Goal: Check status: Check status

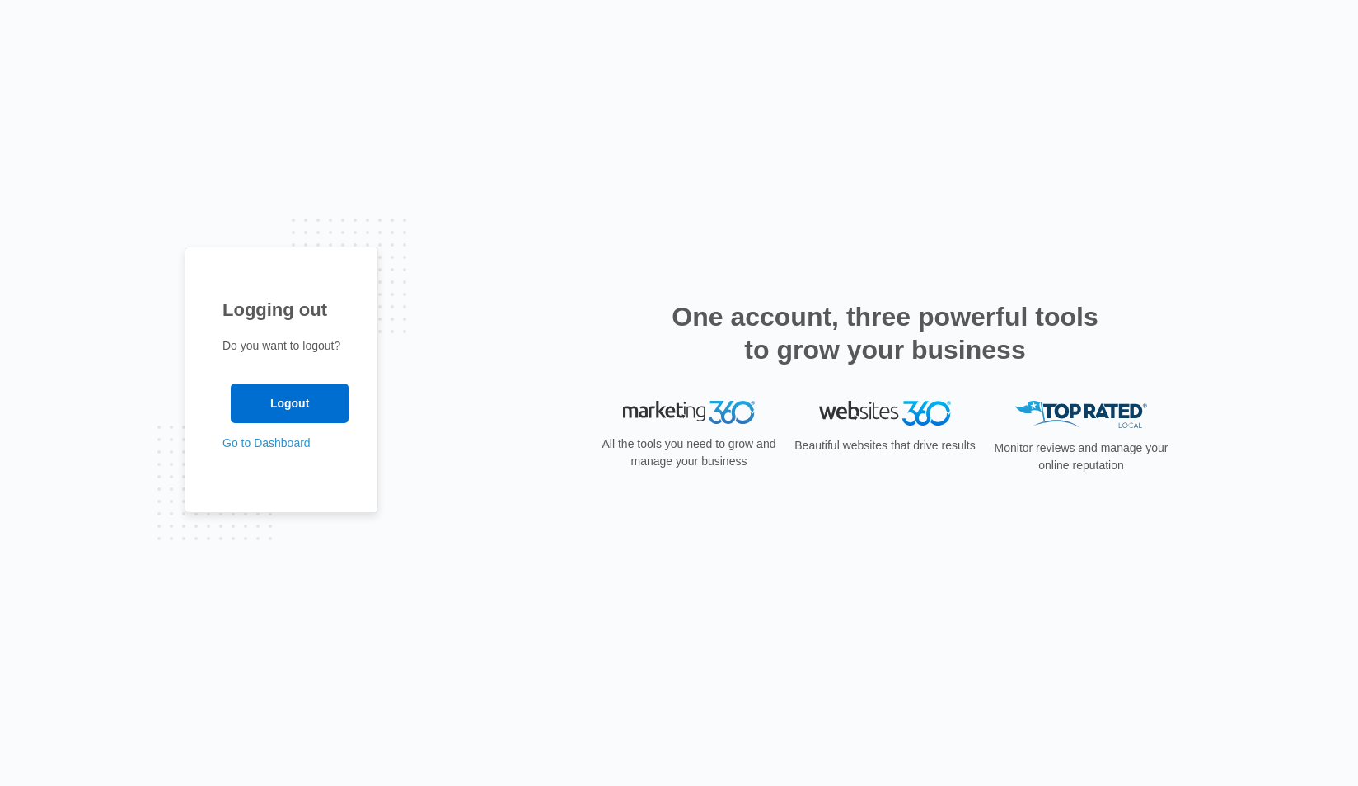
drag, startPoint x: 118, startPoint y: 366, endPoint x: 171, endPoint y: 413, distance: 70.6
click at [123, 370] on div "Logging out Do you want to logout? Logout Go to Dashboard" at bounding box center [679, 393] width 1358 height 786
click at [249, 393] on input "Logout" at bounding box center [290, 403] width 118 height 40
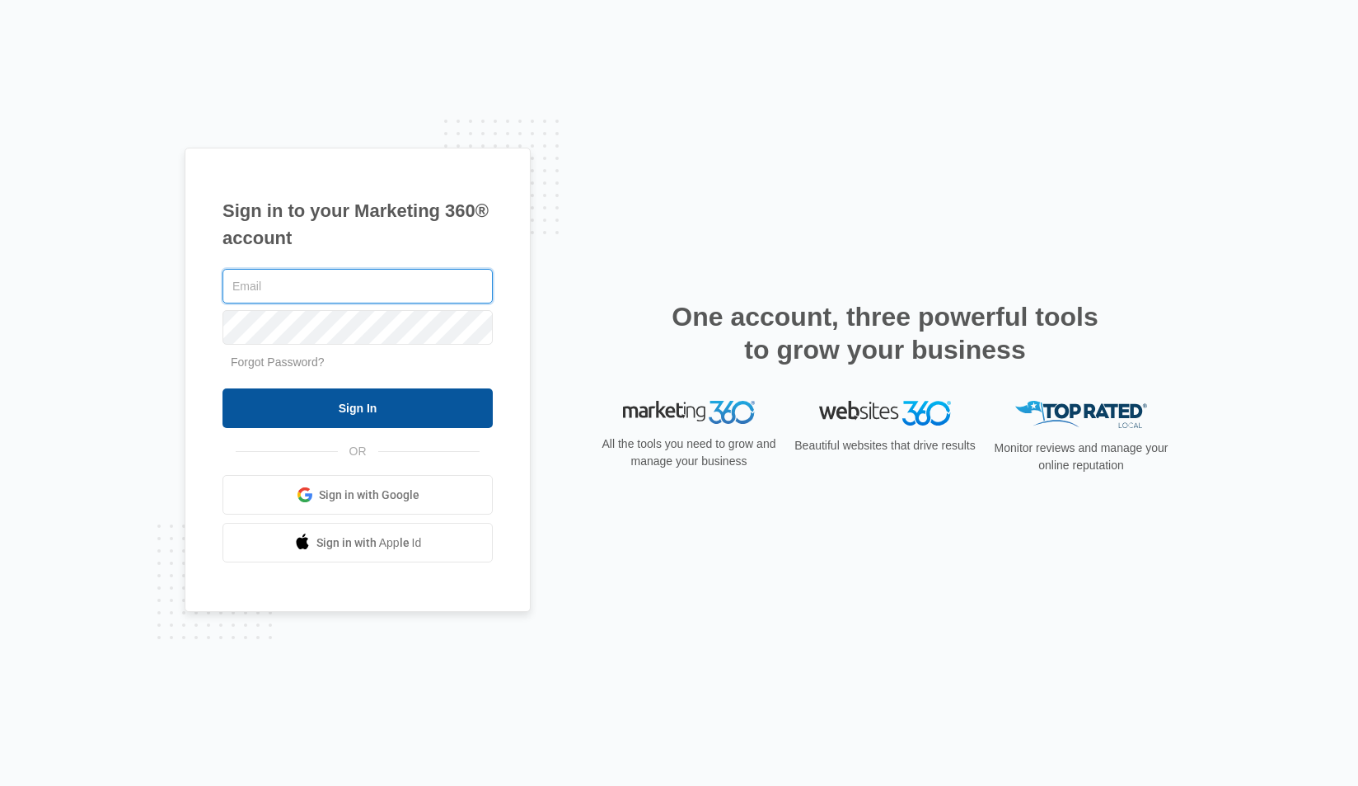
type input "[PERSON_NAME][EMAIL_ADDRESS][PERSON_NAME][DOMAIN_NAME]"
click at [358, 408] on input "Sign In" at bounding box center [358, 408] width 270 height 40
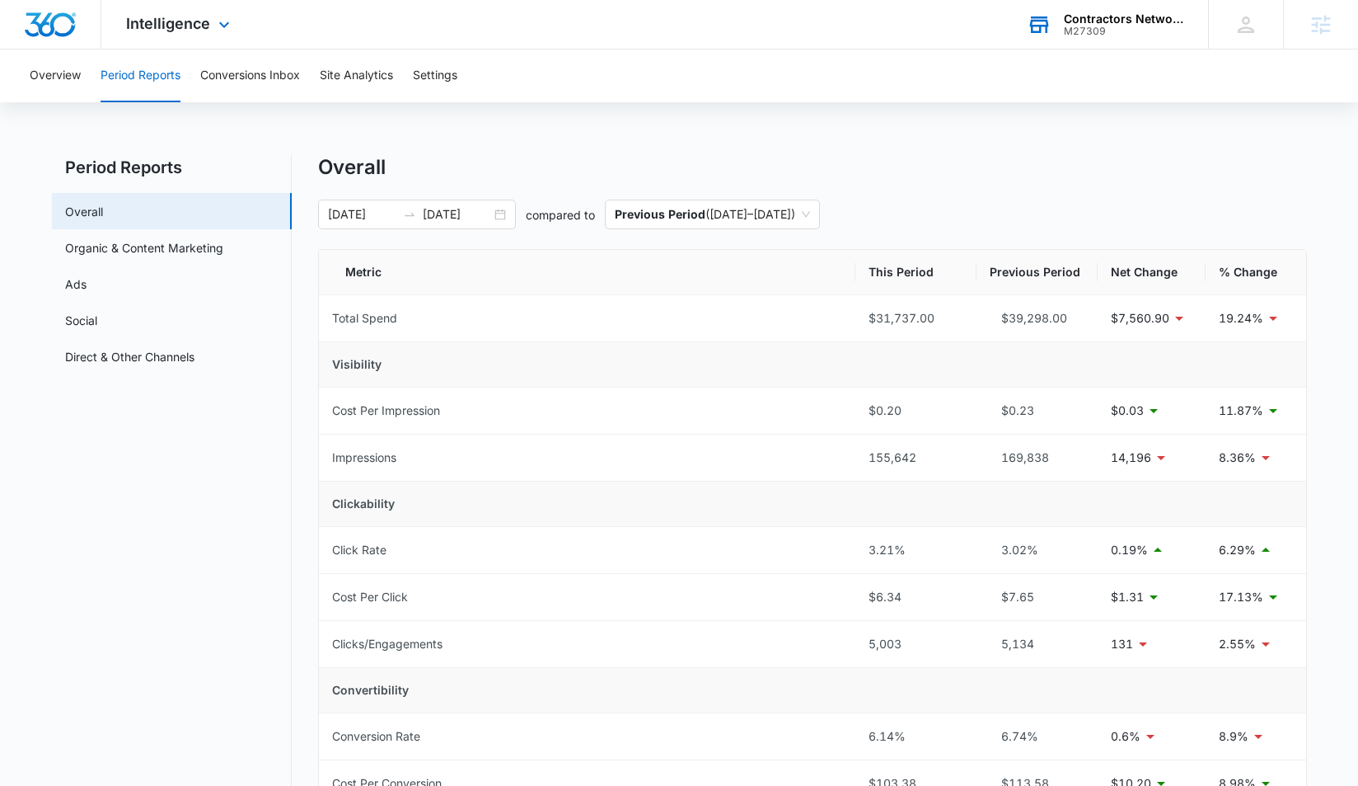
click at [1122, 35] on div "M27309" at bounding box center [1124, 32] width 120 height 12
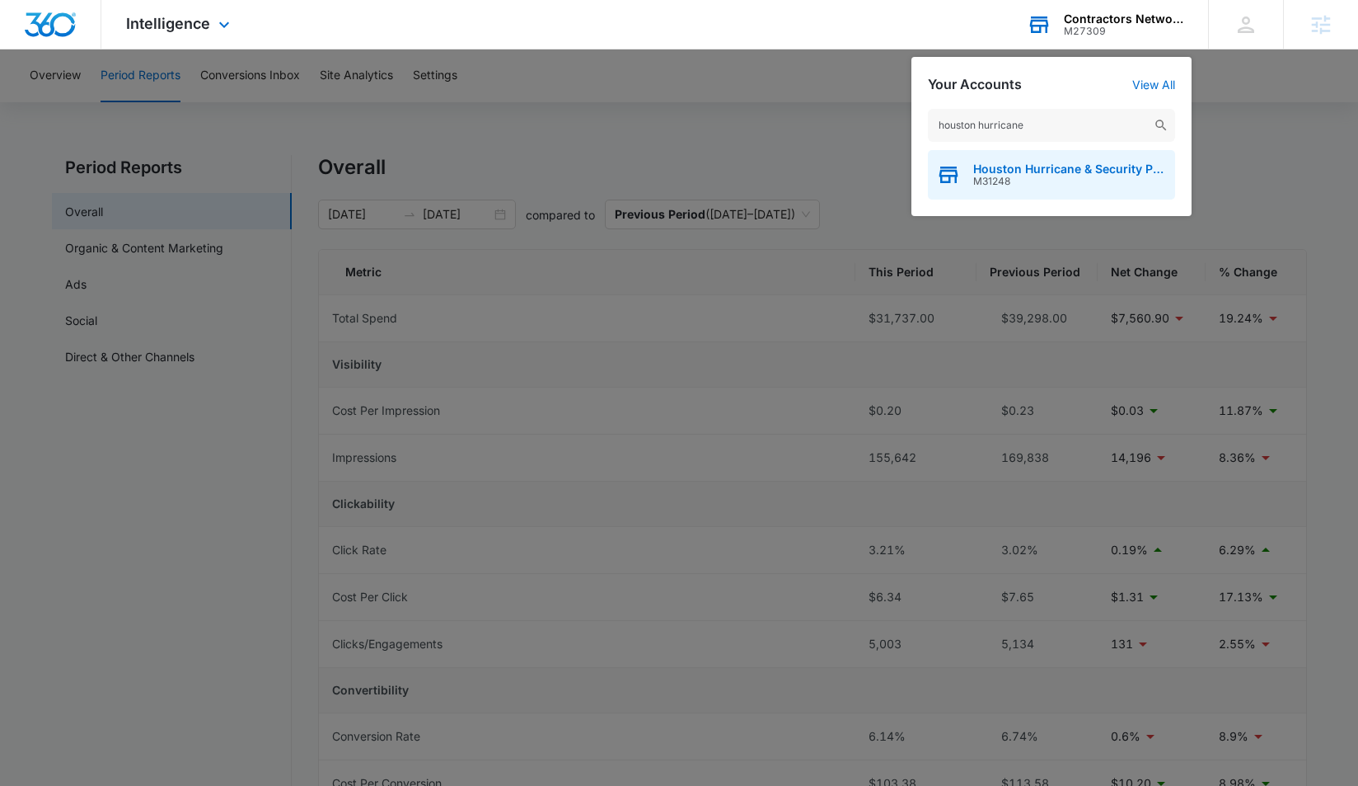
type input "houston hurricane"
click at [1063, 180] on span "M31248" at bounding box center [1071, 182] width 194 height 12
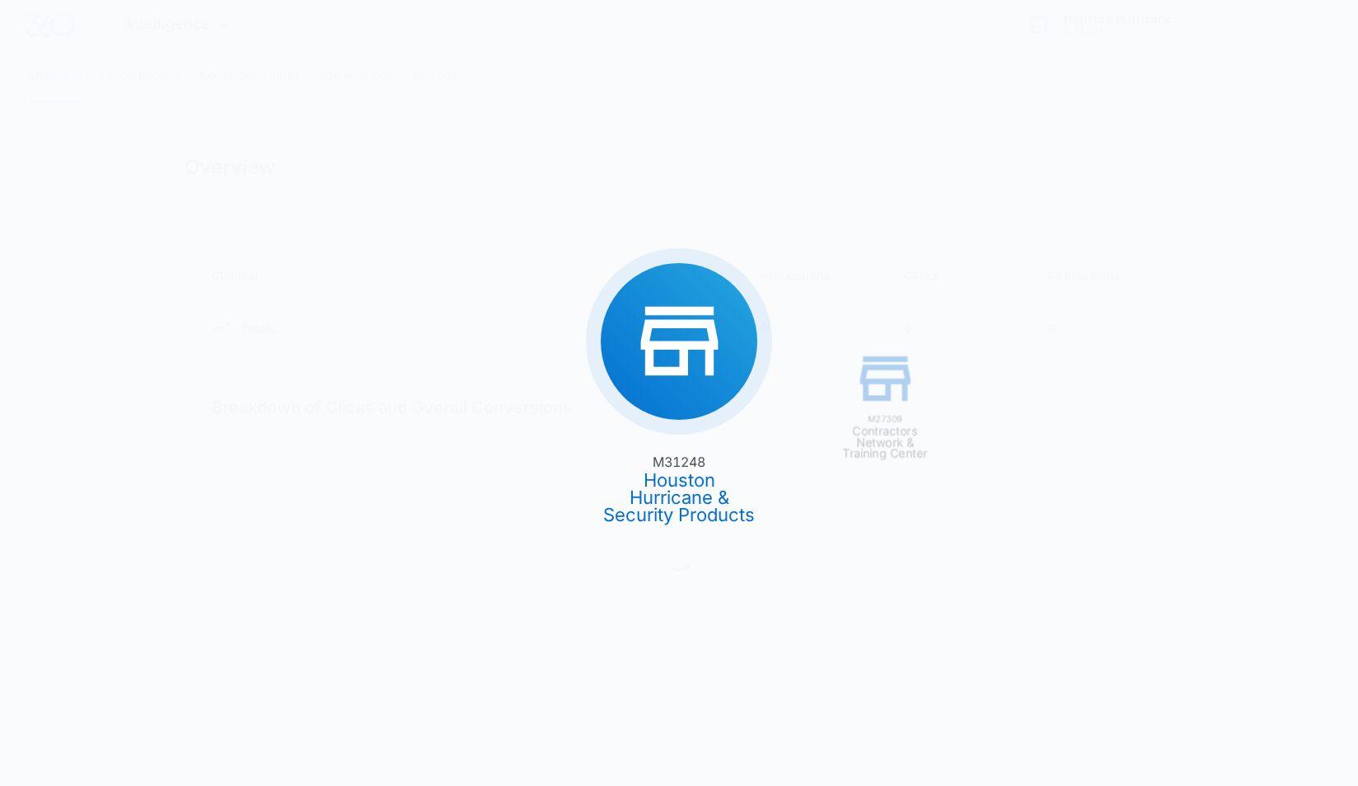
type input "[DATE]"
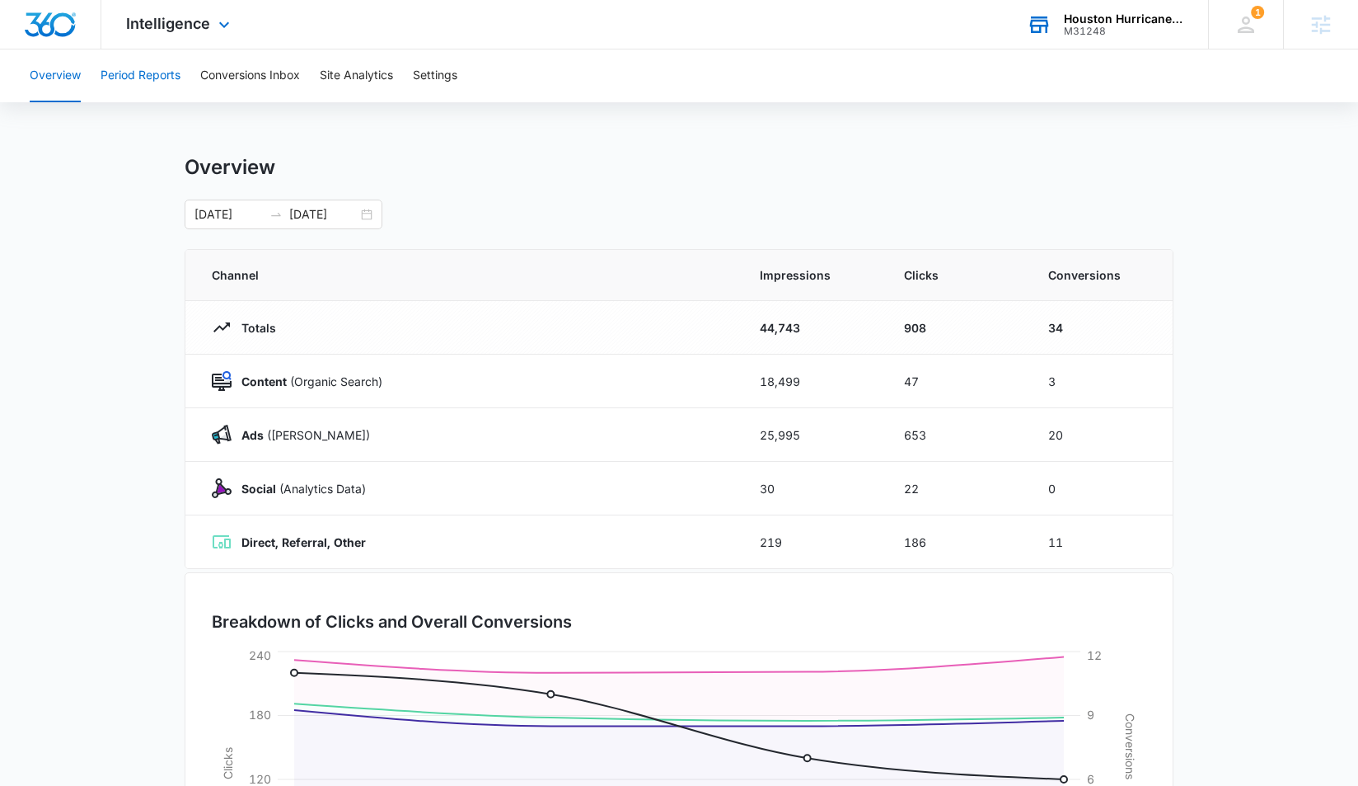
drag, startPoint x: 157, startPoint y: 77, endPoint x: 148, endPoint y: 76, distance: 9.1
click at [157, 76] on button "Period Reports" at bounding box center [141, 75] width 80 height 53
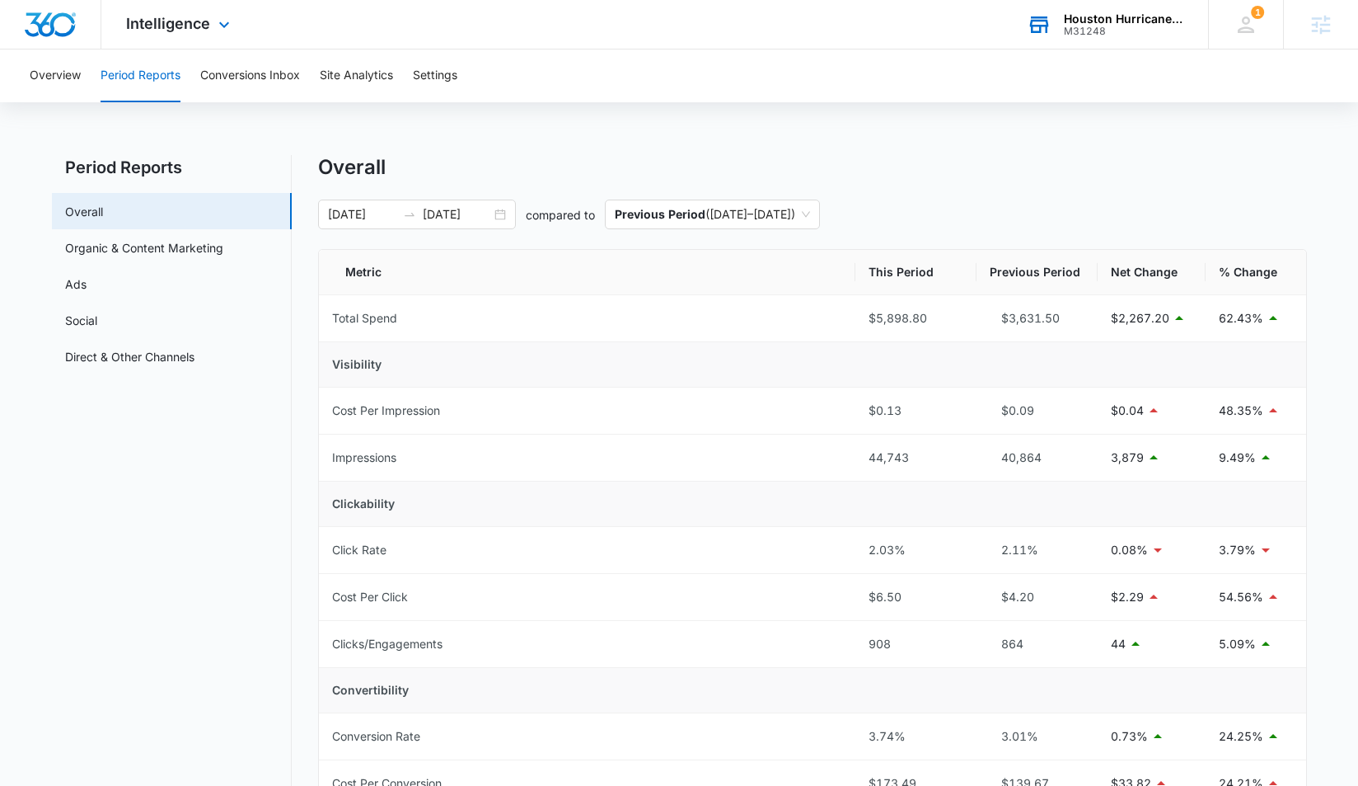
drag, startPoint x: 199, startPoint y: 524, endPoint x: 256, endPoint y: 497, distance: 63.0
click at [203, 522] on nav "Period Reports Overall Organic & Content Marketing Ads Social Direct & Other Ch…" at bounding box center [172, 790] width 240 height 1270
click at [354, 225] on div "09/01/2025 09/04/2025" at bounding box center [417, 214] width 198 height 30
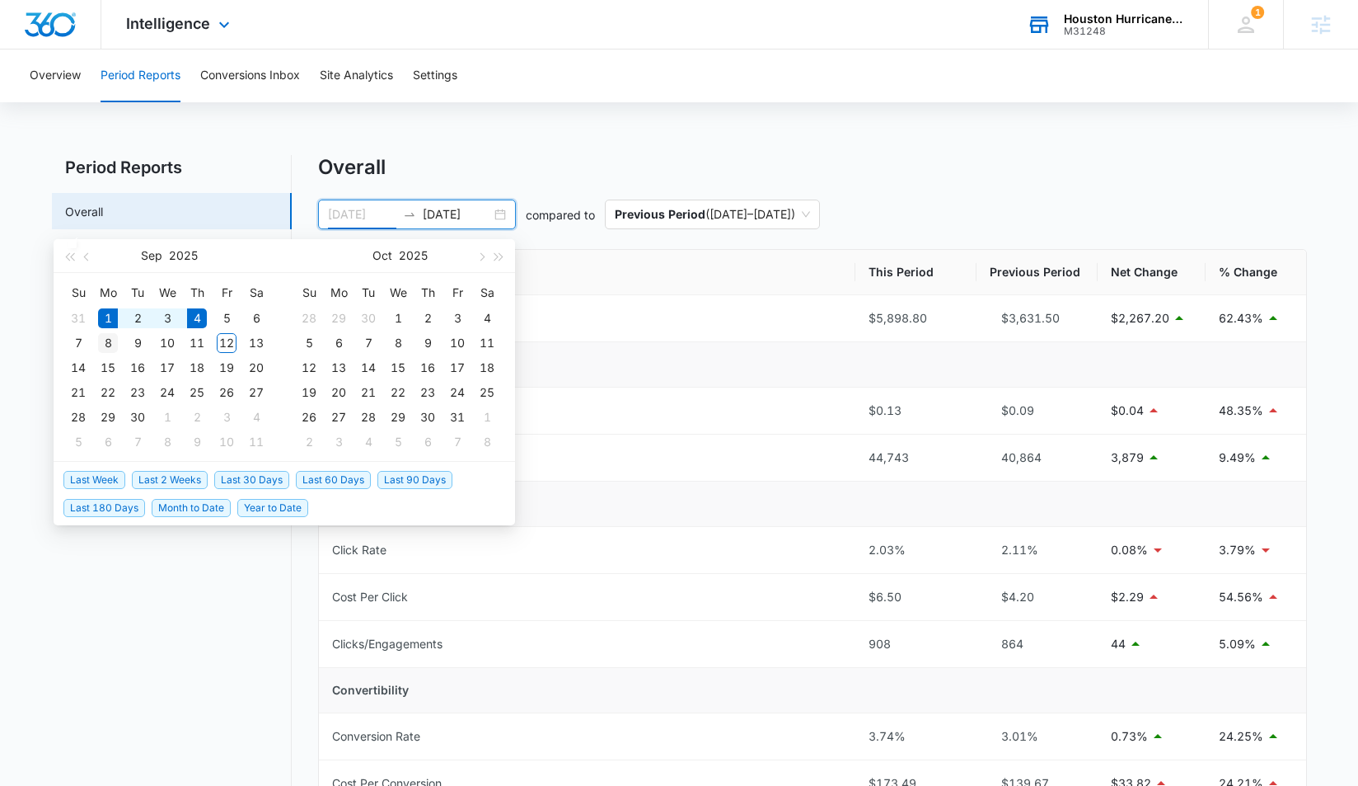
type input "09/08/2025"
click at [103, 341] on div "8" at bounding box center [108, 343] width 20 height 20
type input "09/12/2025"
click at [232, 345] on div "12" at bounding box center [227, 343] width 20 height 20
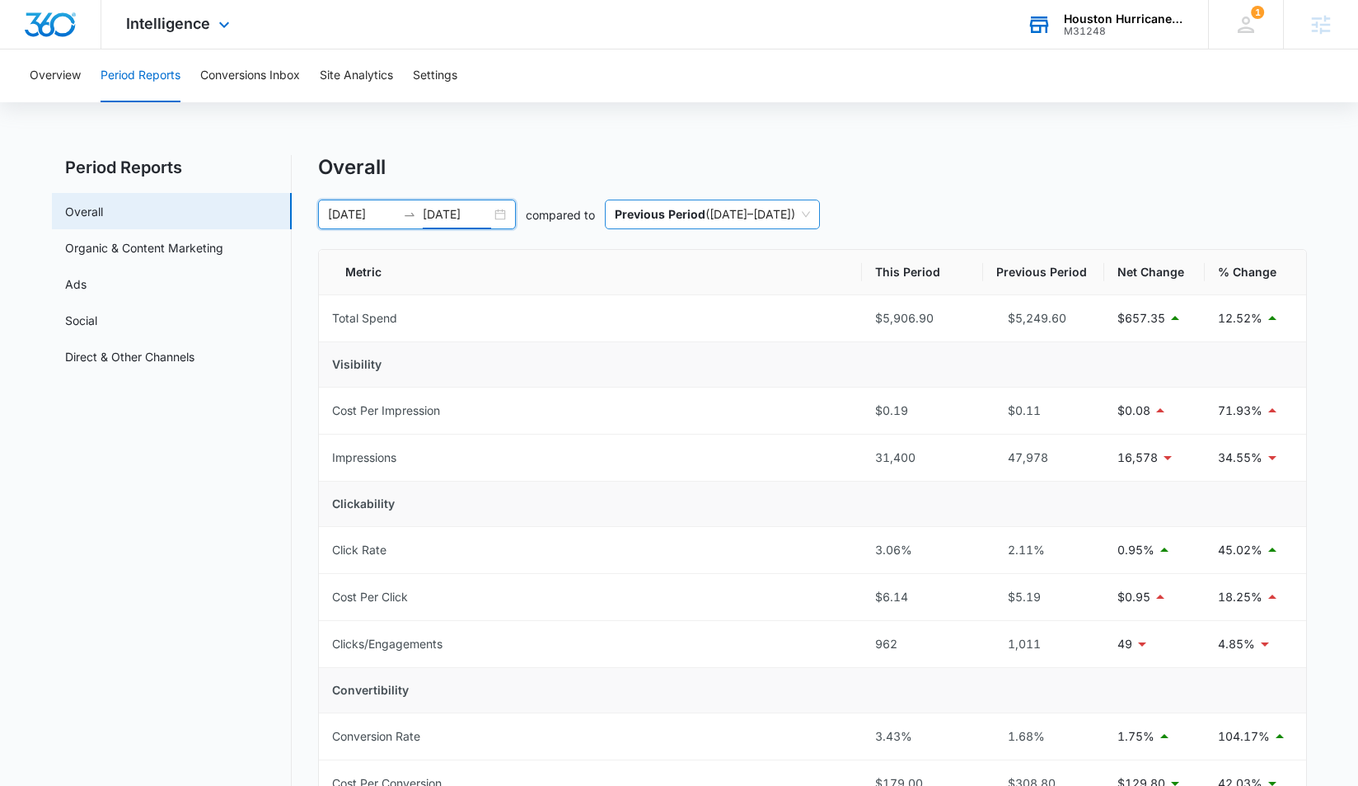
click at [661, 209] on p "Previous Period" at bounding box center [660, 214] width 91 height 14
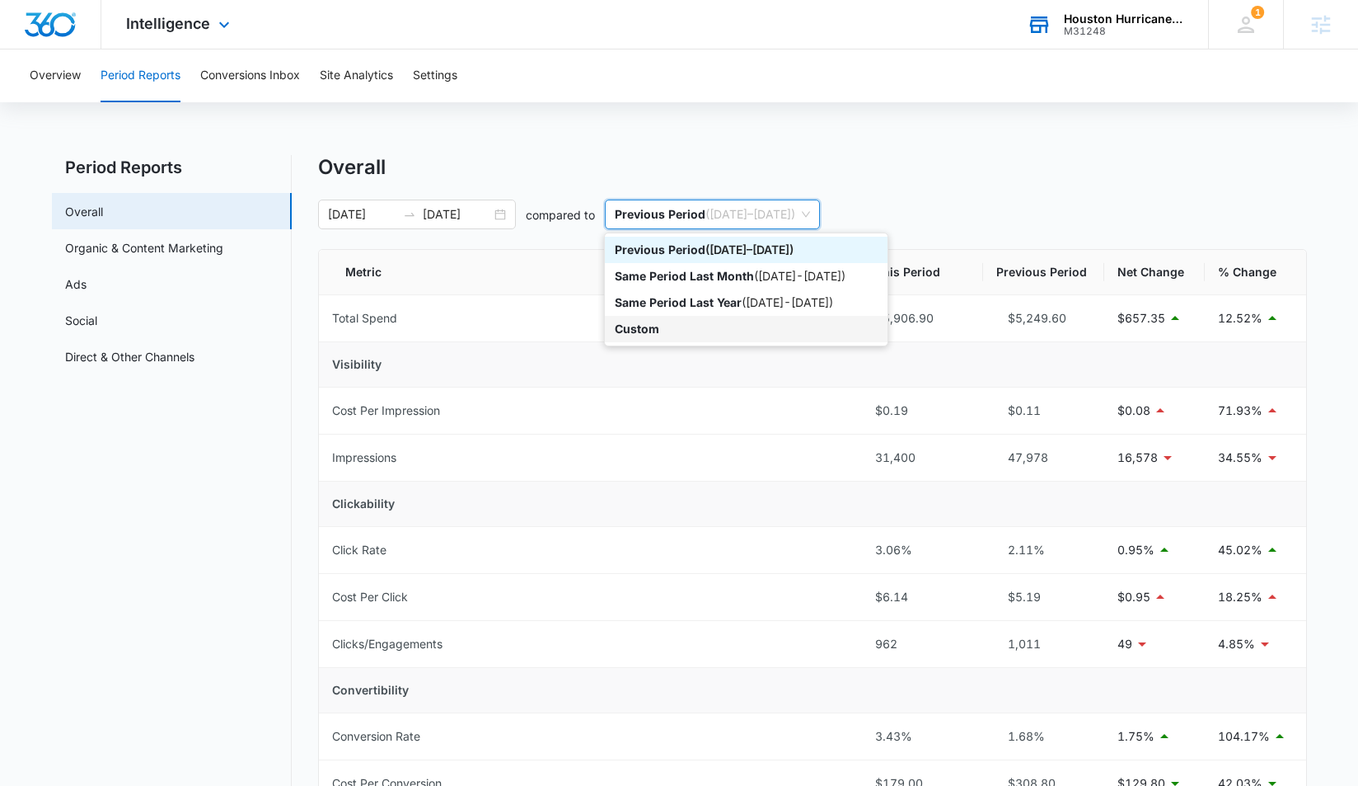
click at [657, 325] on p "Custom" at bounding box center [637, 328] width 45 height 14
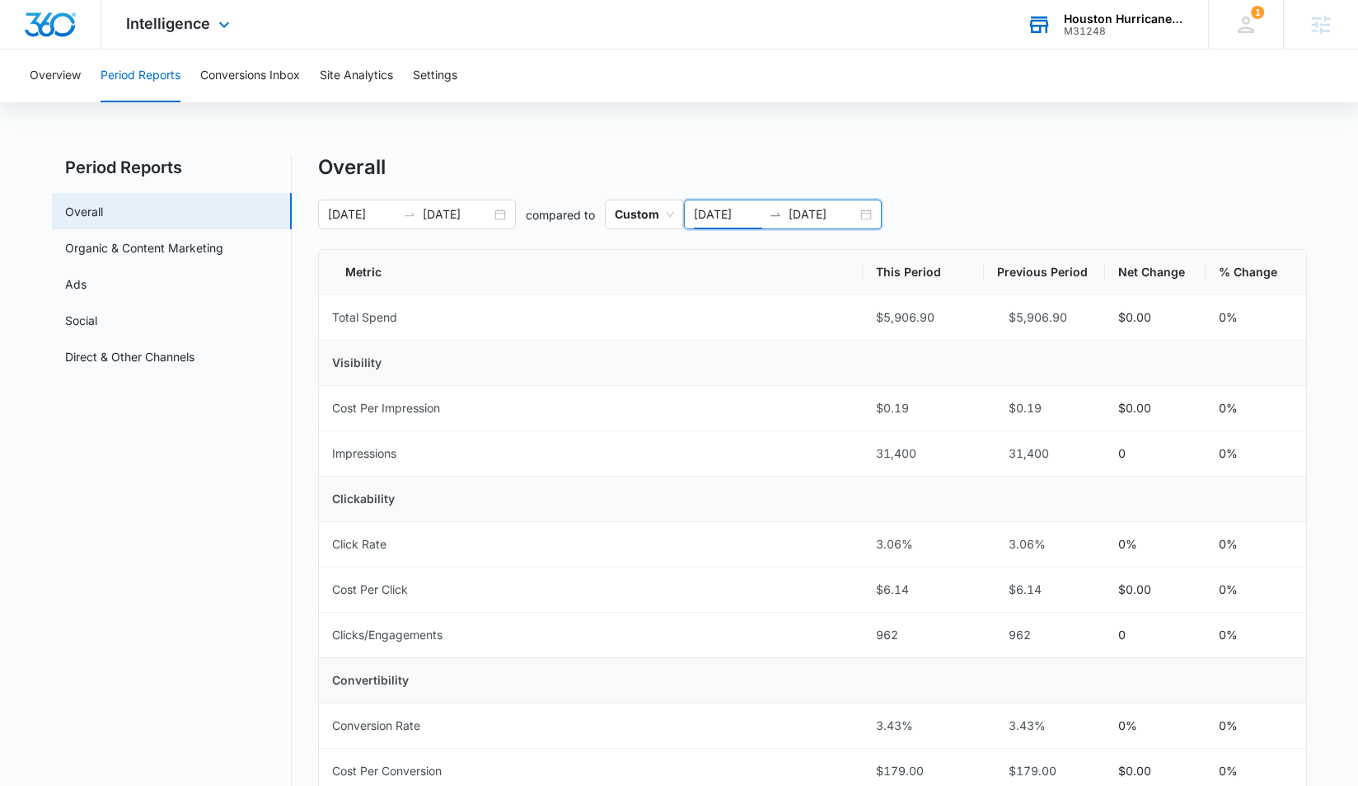
click at [729, 218] on input "09/08/2025" at bounding box center [728, 214] width 68 height 18
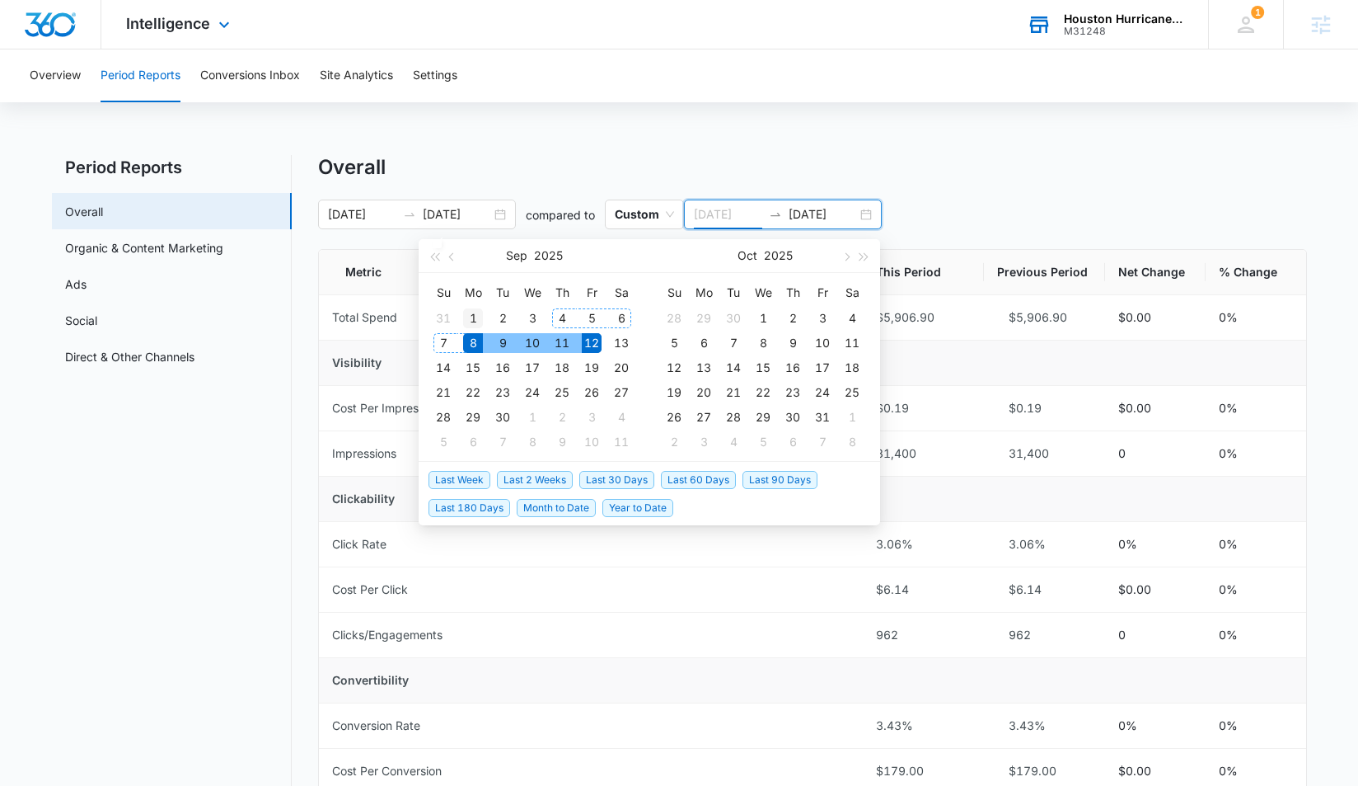
type input "09/01/2025"
drag, startPoint x: 467, startPoint y: 319, endPoint x: 481, endPoint y: 320, distance: 14.0
click at [467, 319] on div "1" at bounding box center [473, 318] width 20 height 20
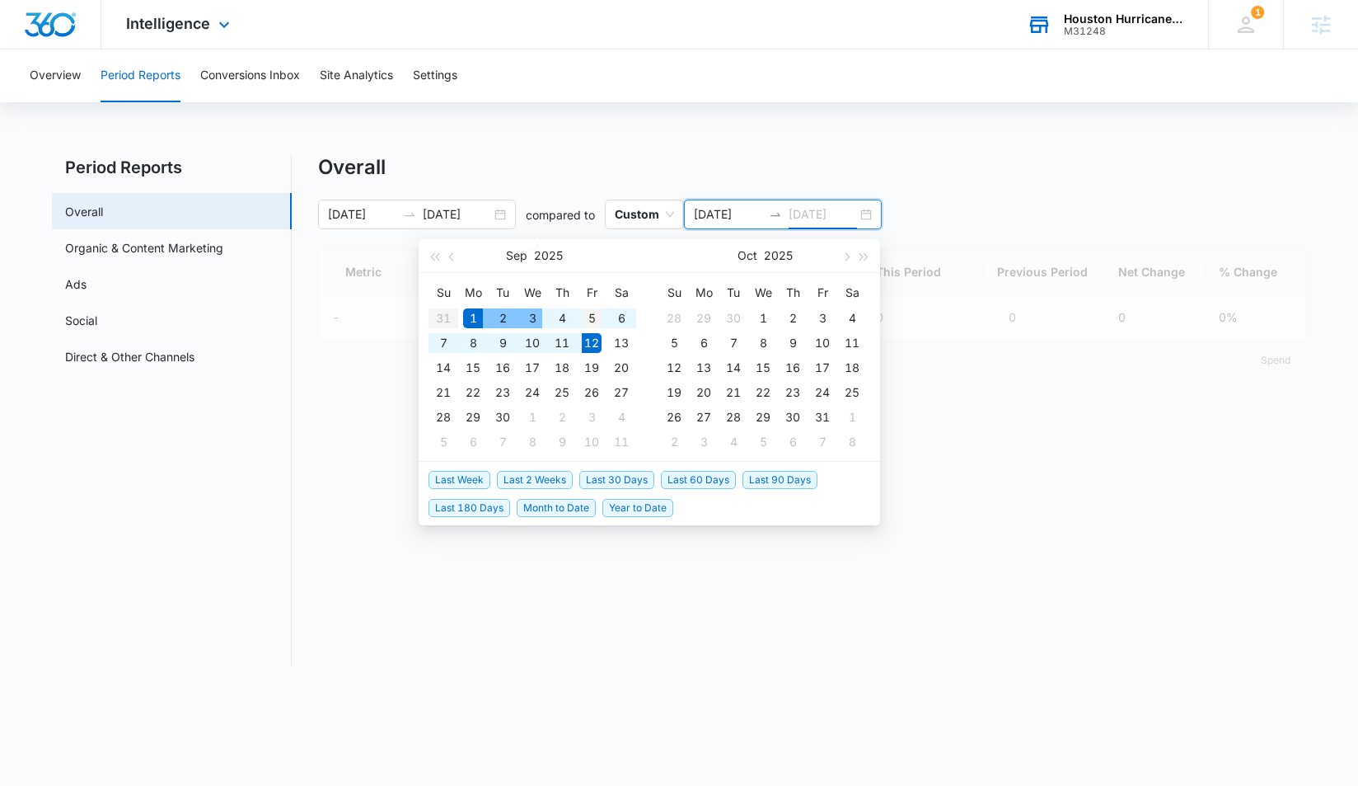
type input "09/05/2025"
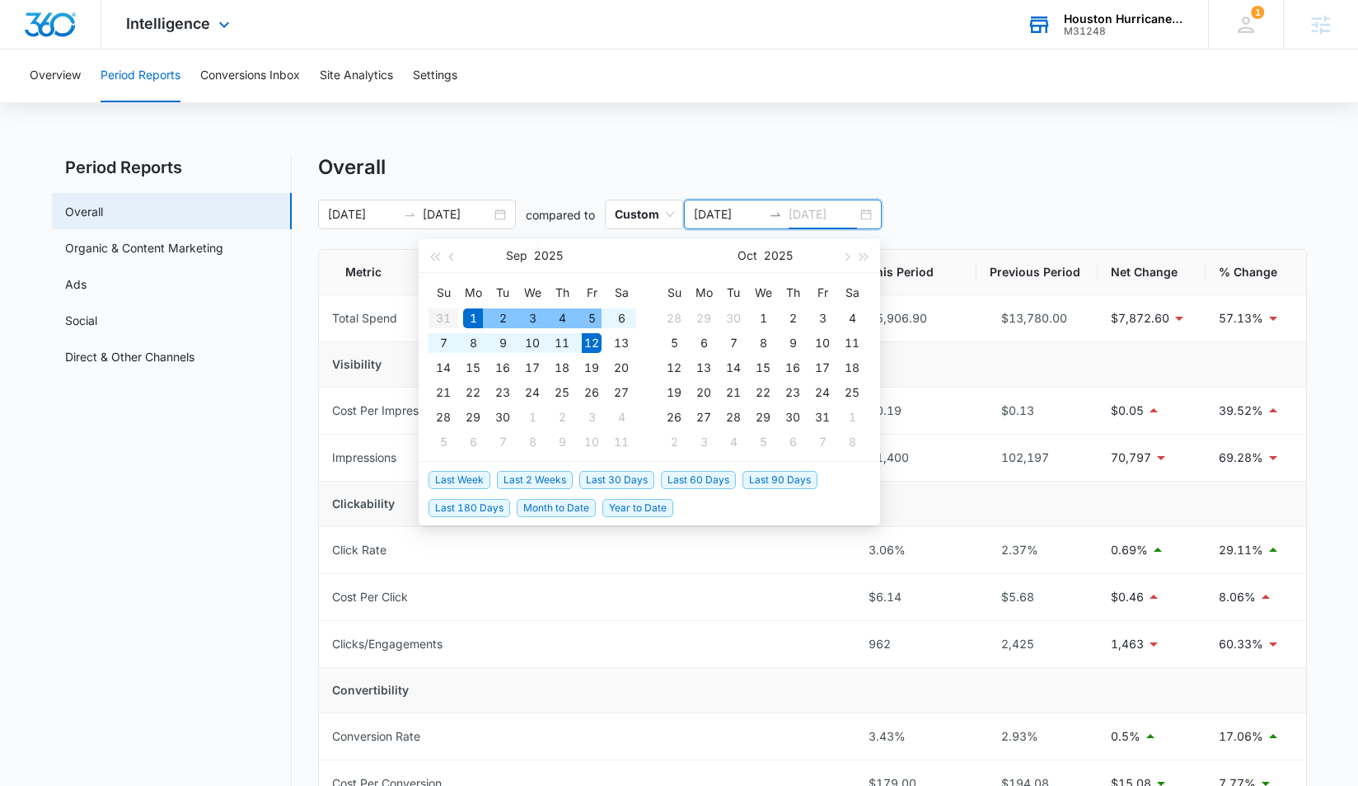
click at [592, 320] on div "5" at bounding box center [592, 318] width 20 height 20
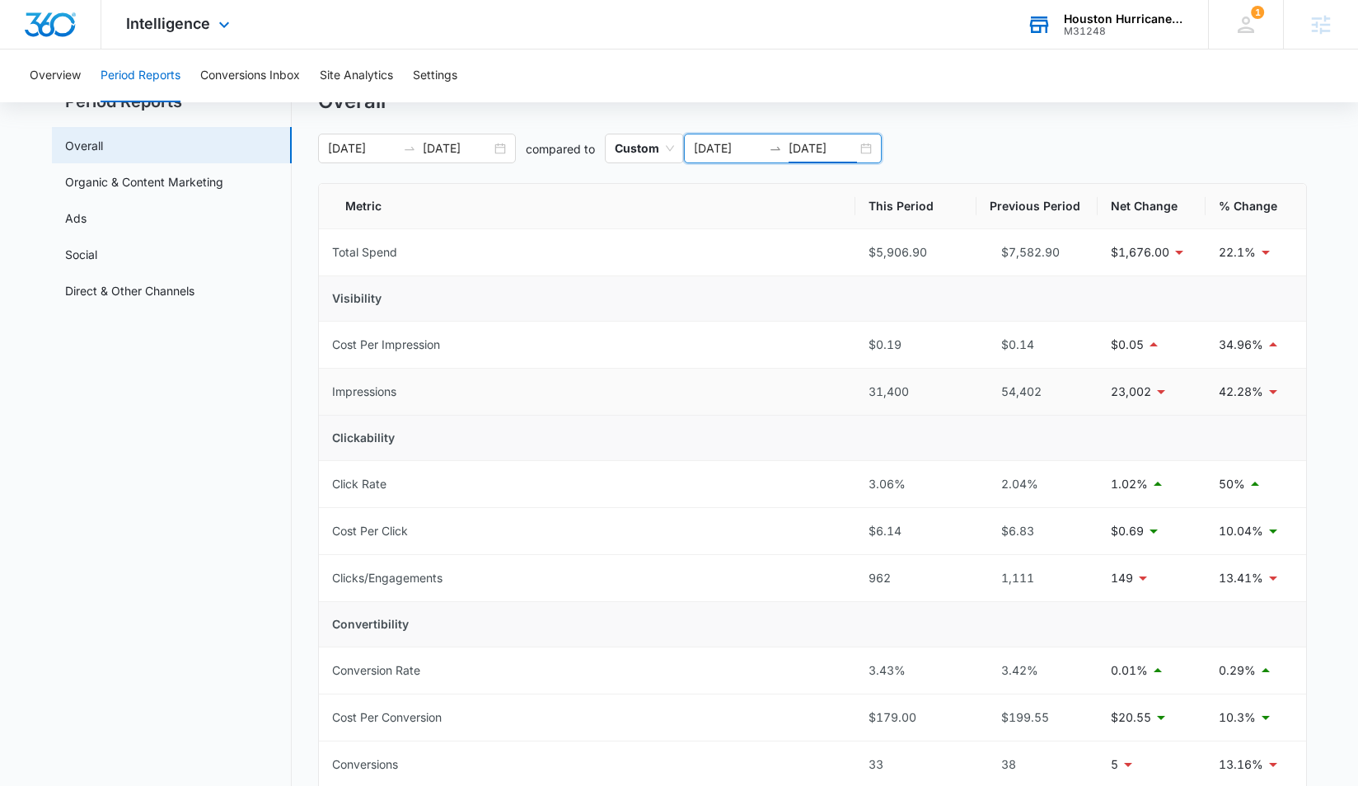
scroll to position [53, 0]
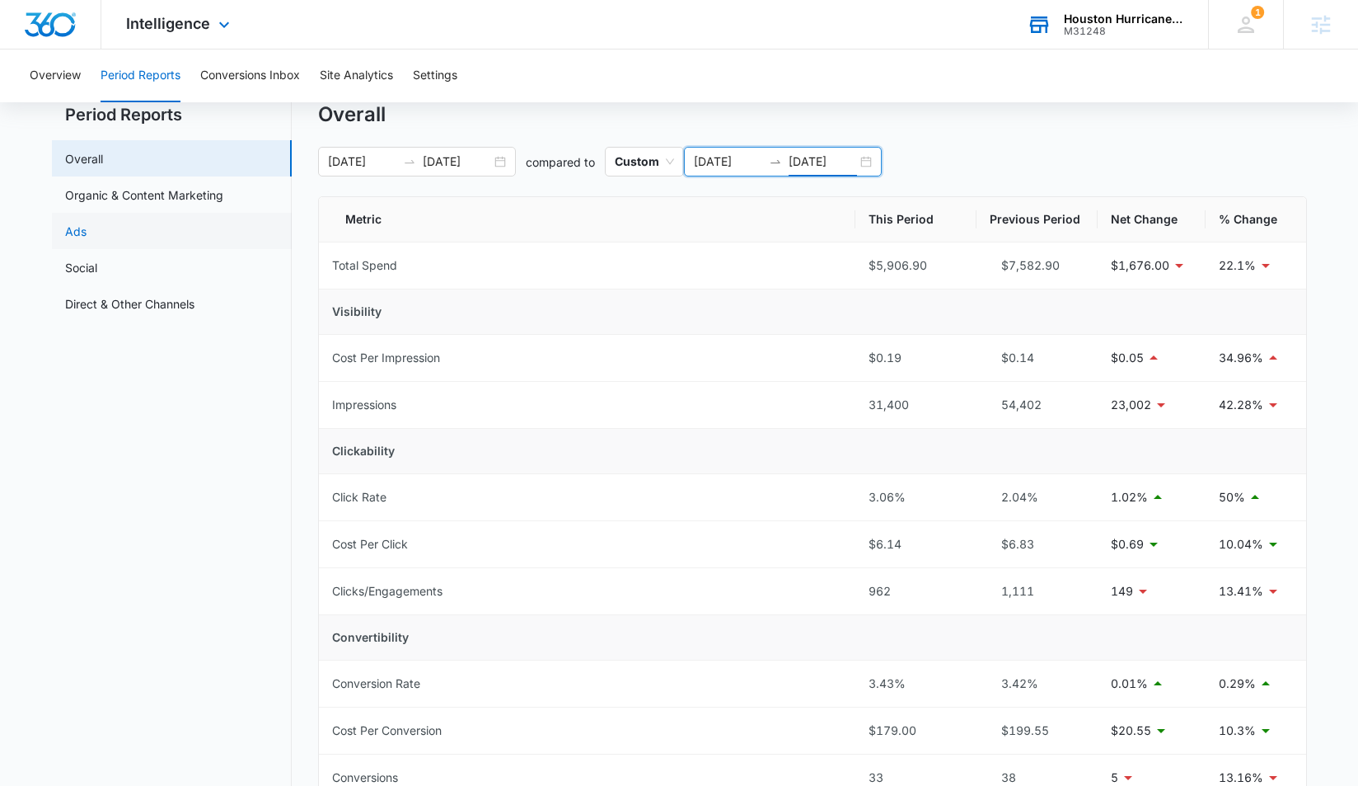
click at [87, 229] on link "Ads" at bounding box center [75, 231] width 21 height 17
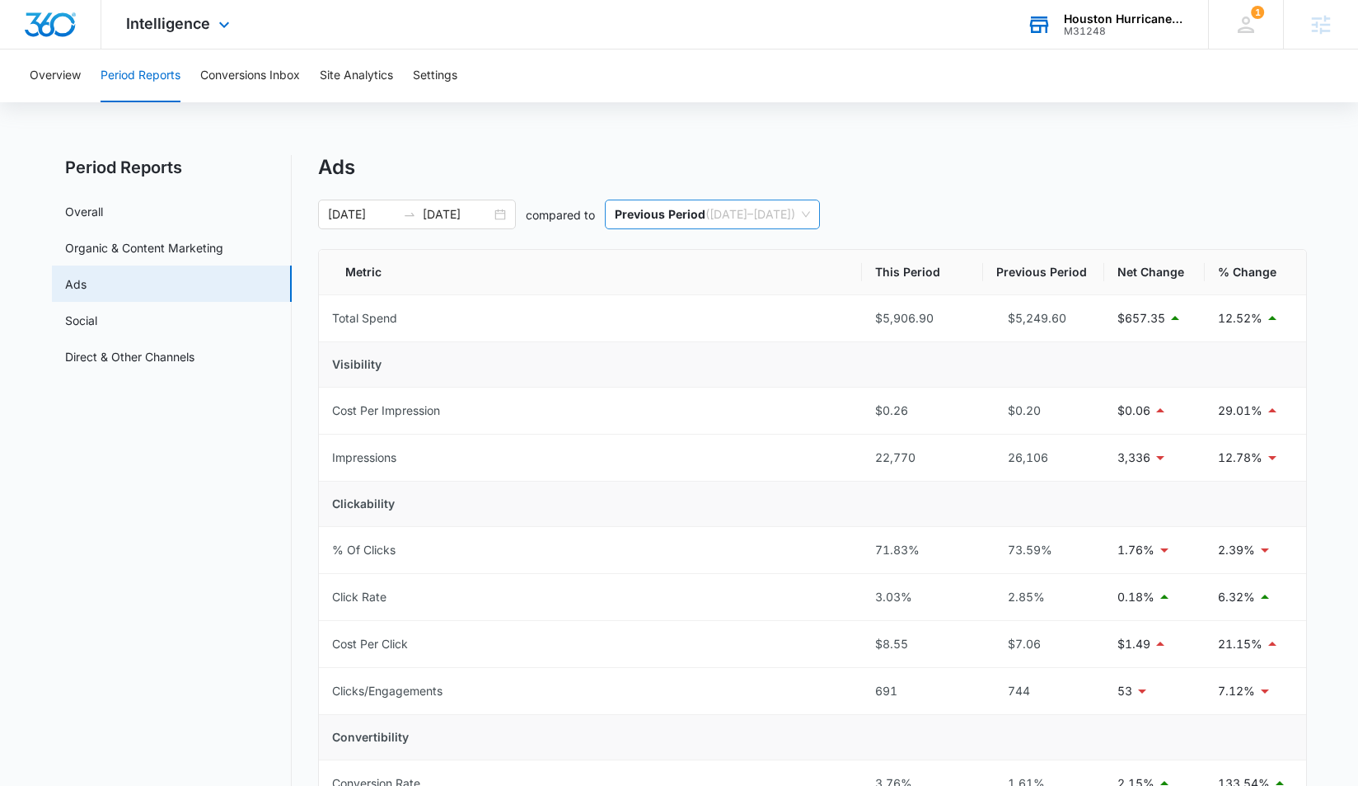
click at [709, 217] on span "Previous Period ( 09/03/2025 – 09/07/2025 )" at bounding box center [712, 214] width 195 height 28
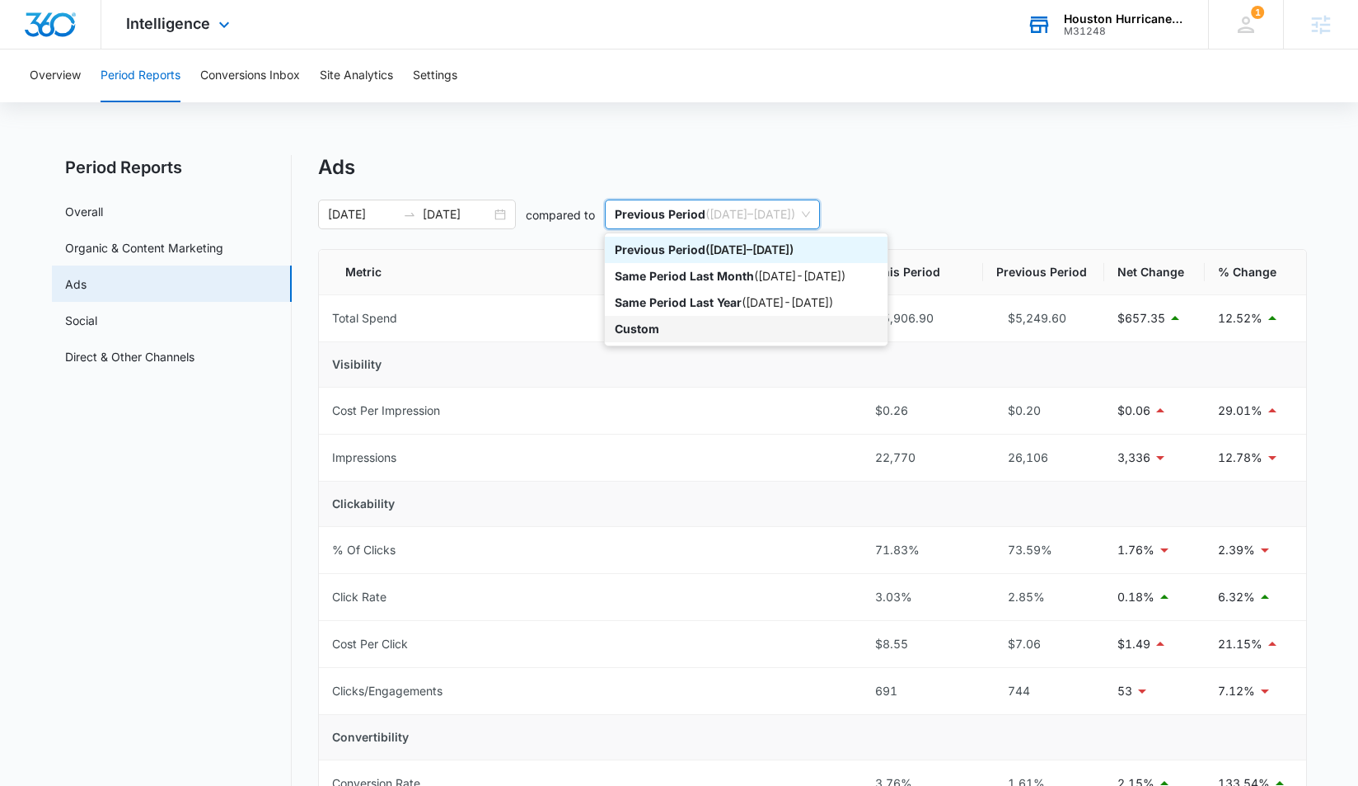
click at [696, 326] on div "Custom" at bounding box center [746, 329] width 263 height 18
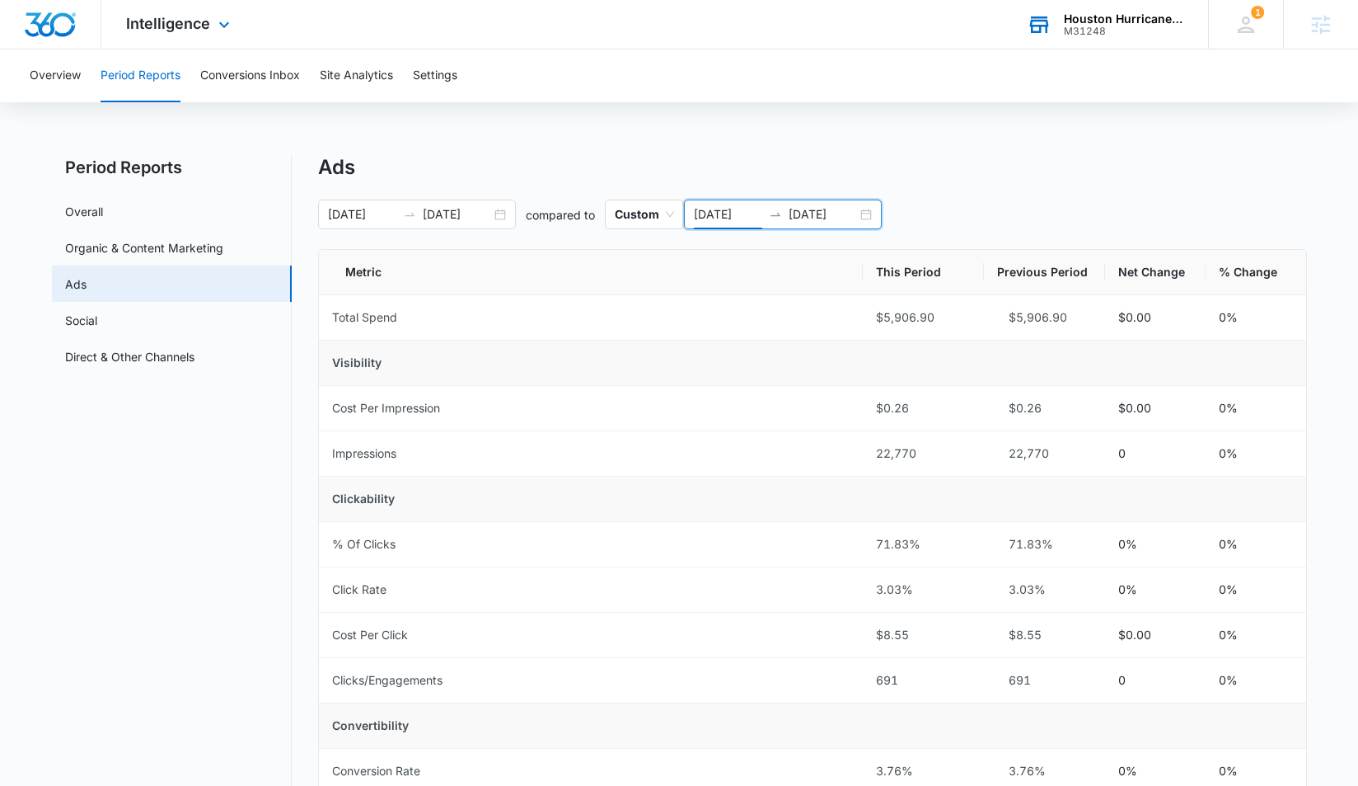
click at [731, 211] on input "09/08/2025" at bounding box center [728, 214] width 68 height 18
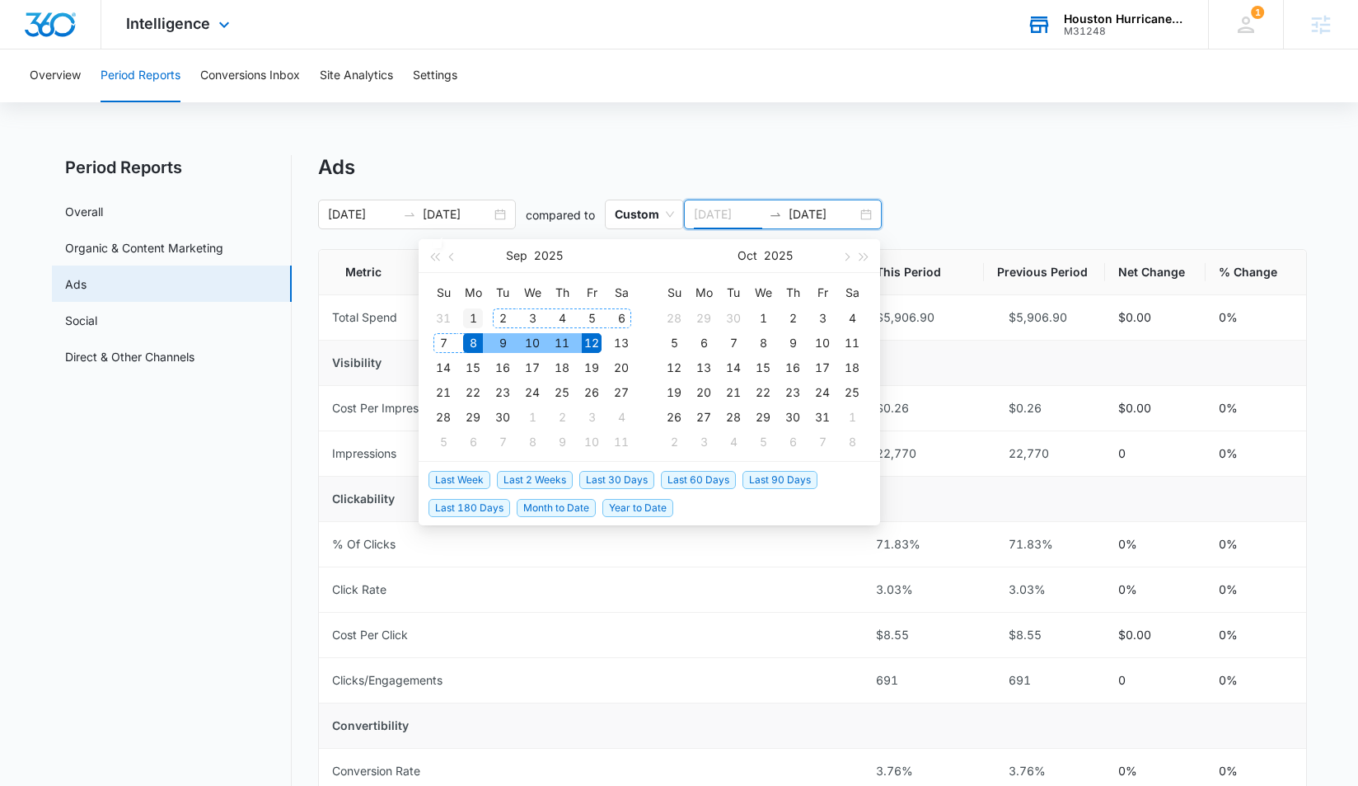
type input "09/01/2025"
click at [472, 318] on div "1" at bounding box center [473, 318] width 20 height 20
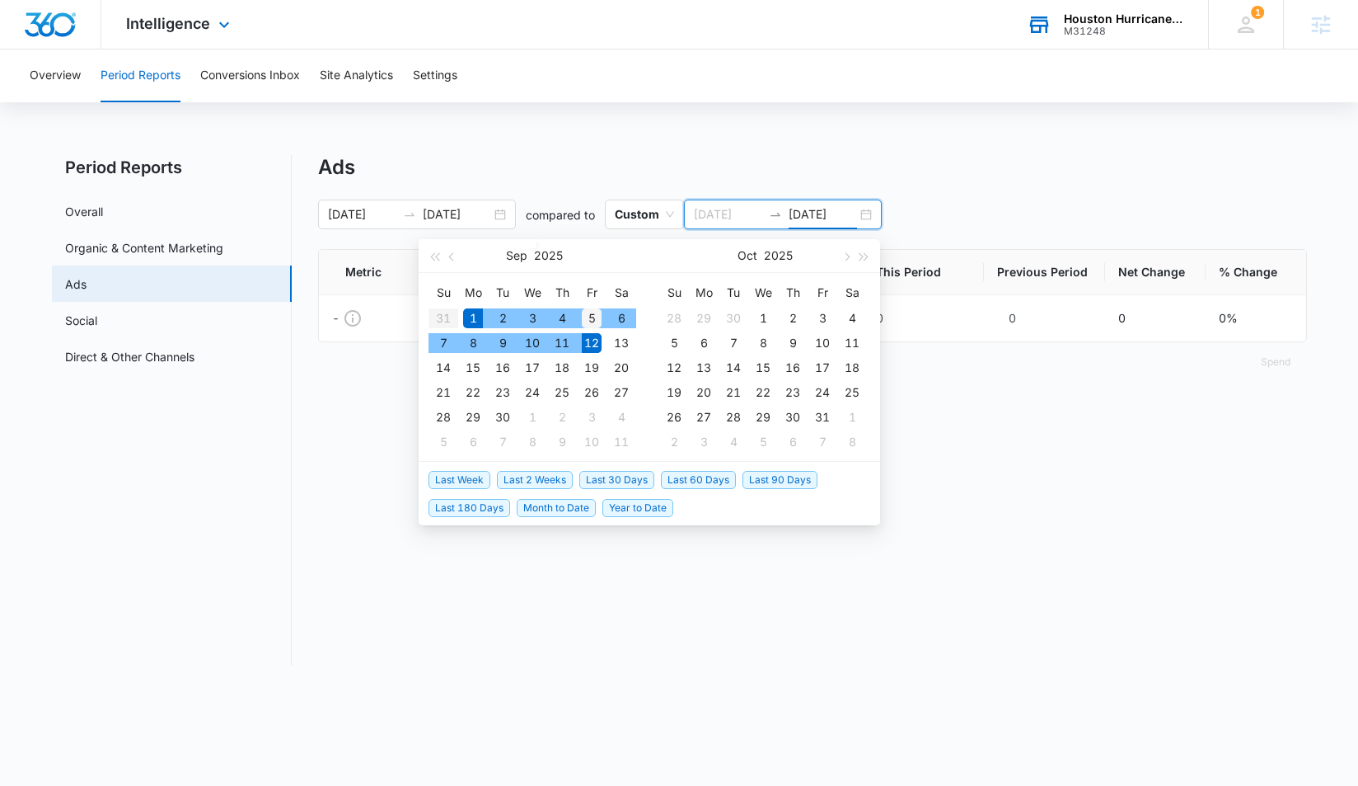
type input "09/05/2025"
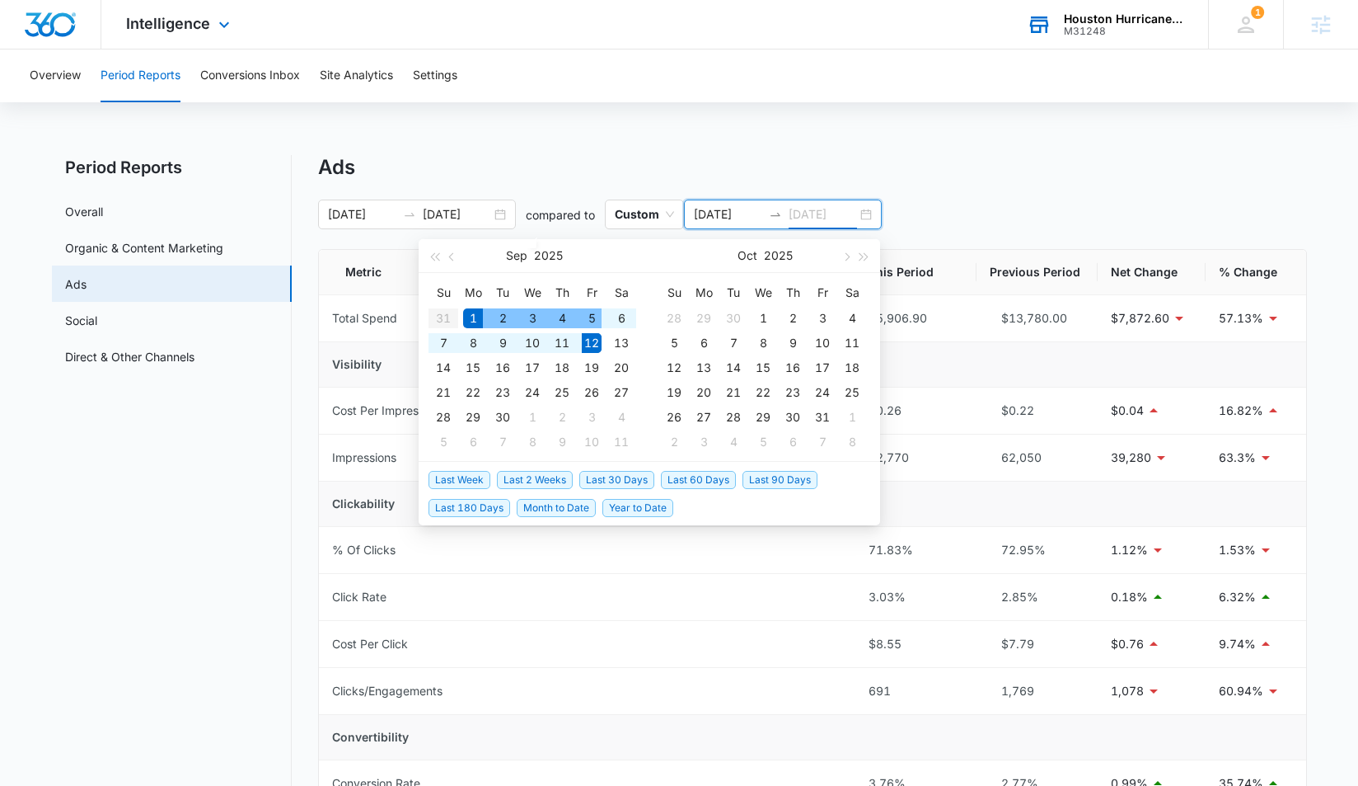
click at [599, 321] on div "5" at bounding box center [592, 318] width 20 height 20
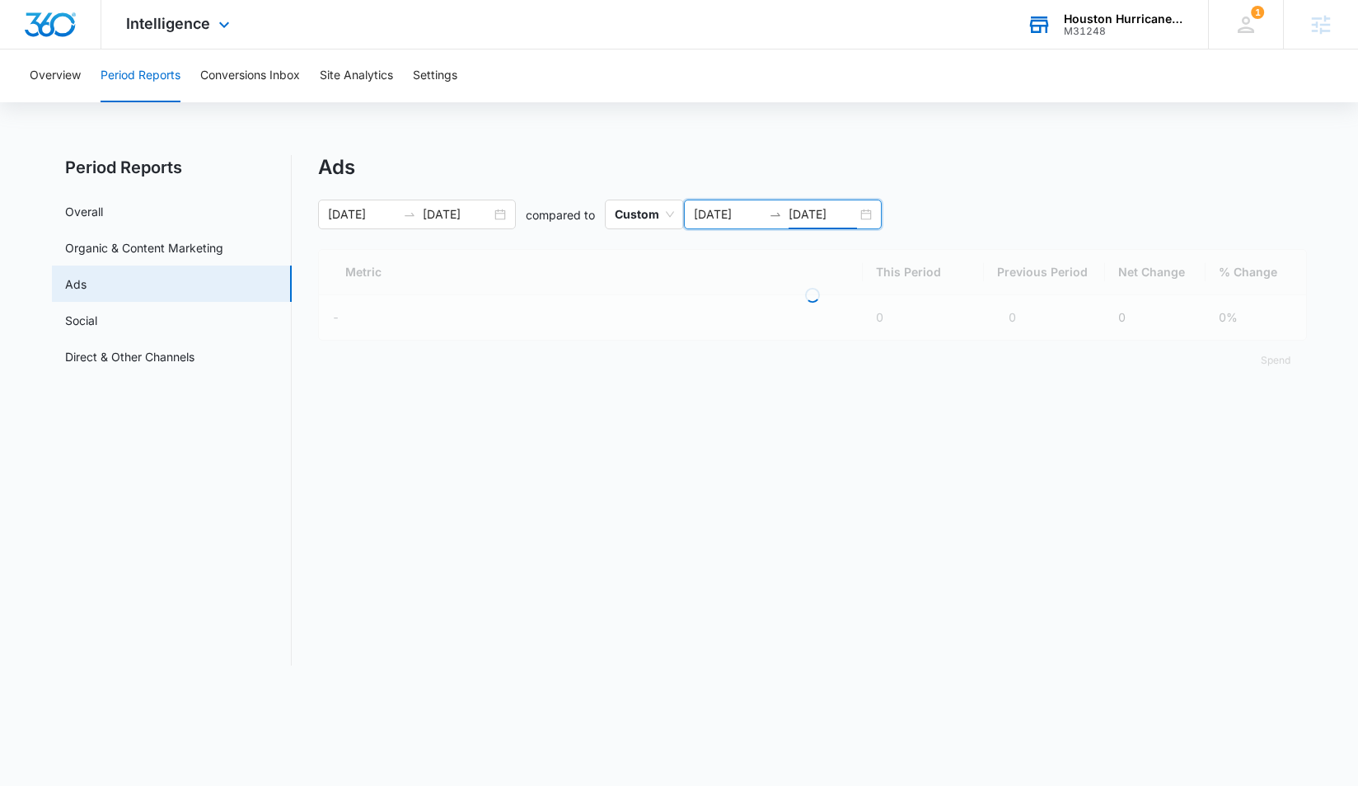
click at [655, 120] on div "Overview Period Reports Conversions Inbox Site Analytics Settings Period Report…" at bounding box center [679, 367] width 1358 height 636
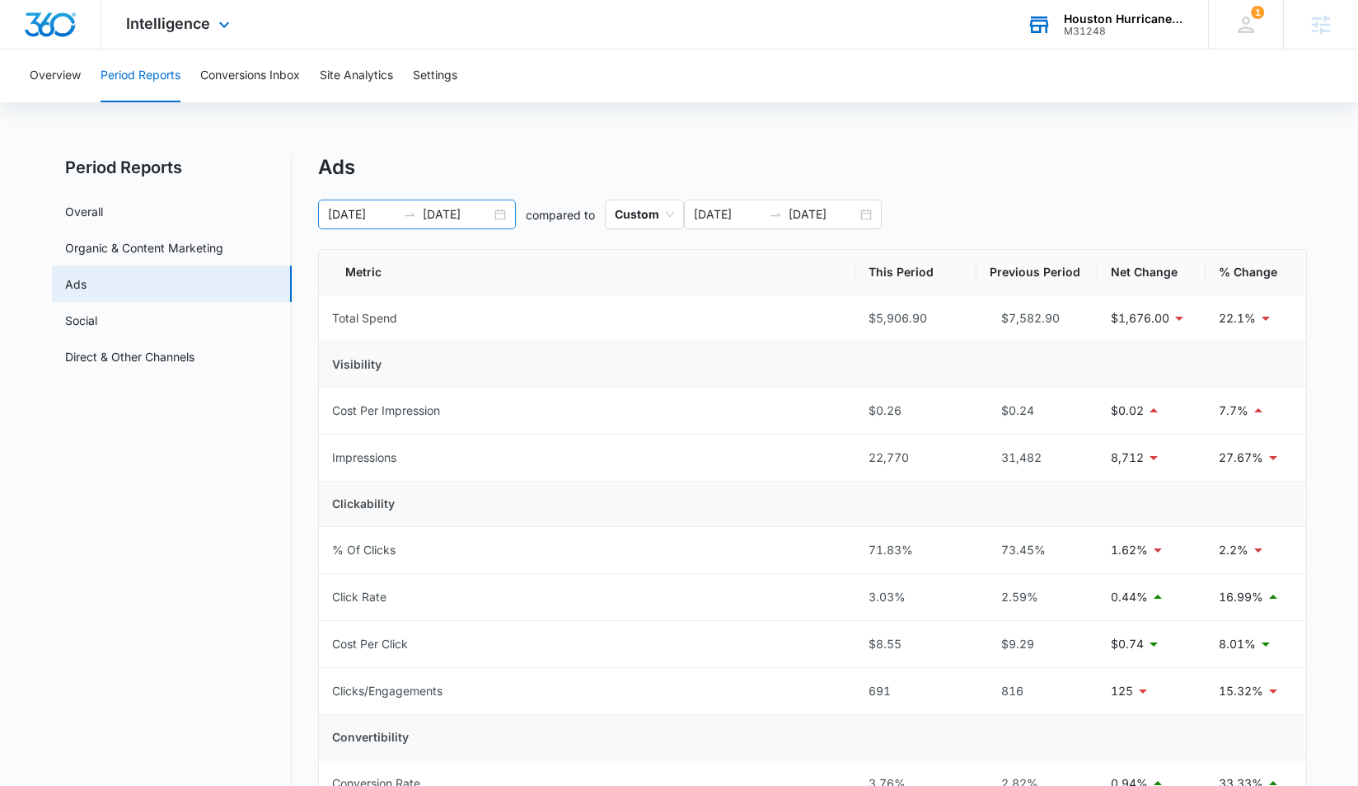
click at [345, 214] on input "09/08/2025" at bounding box center [362, 214] width 68 height 18
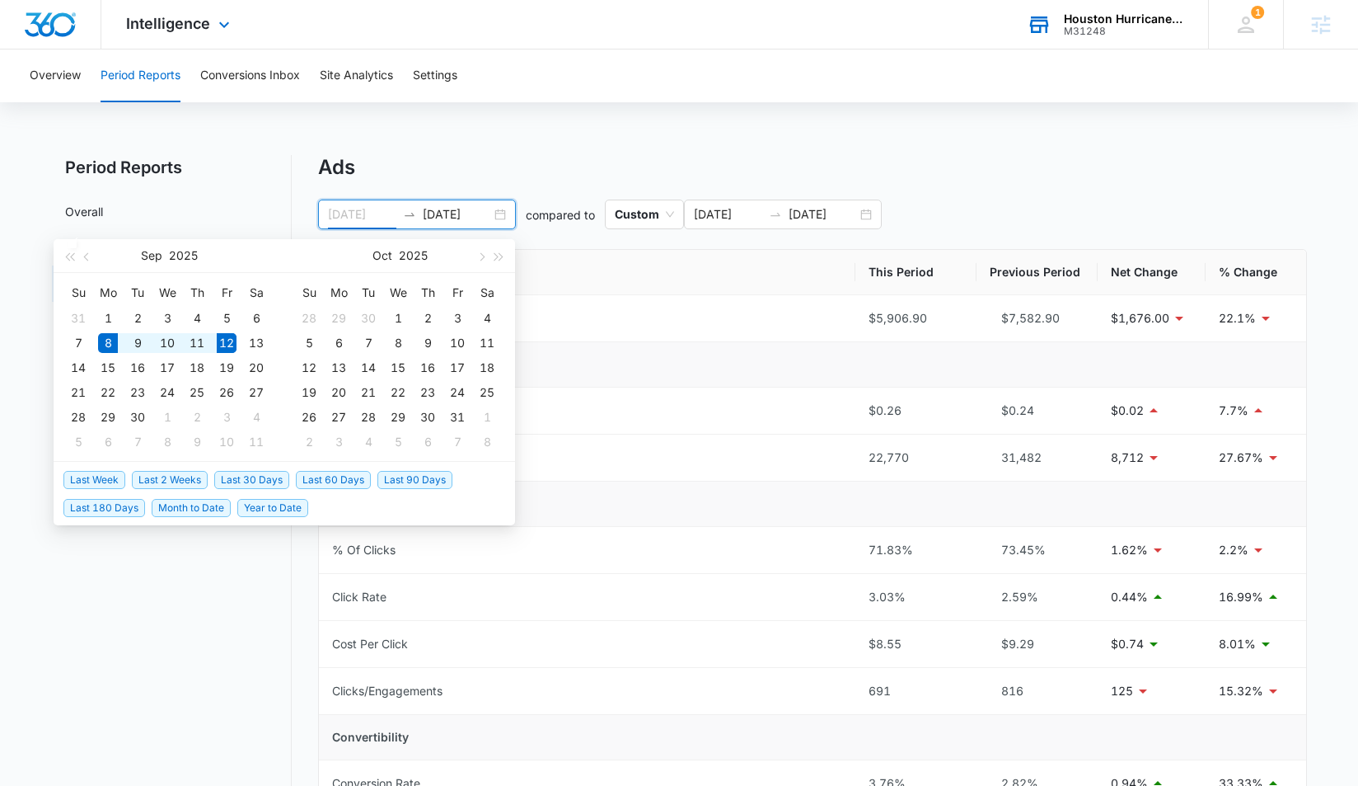
type input "09/08/2025"
click at [498, 186] on div "Ads 09/08/2025 09/12/2025 compared to Custom 09/01/2025 09/05/2025 Metric This …" at bounding box center [812, 663] width 989 height 1016
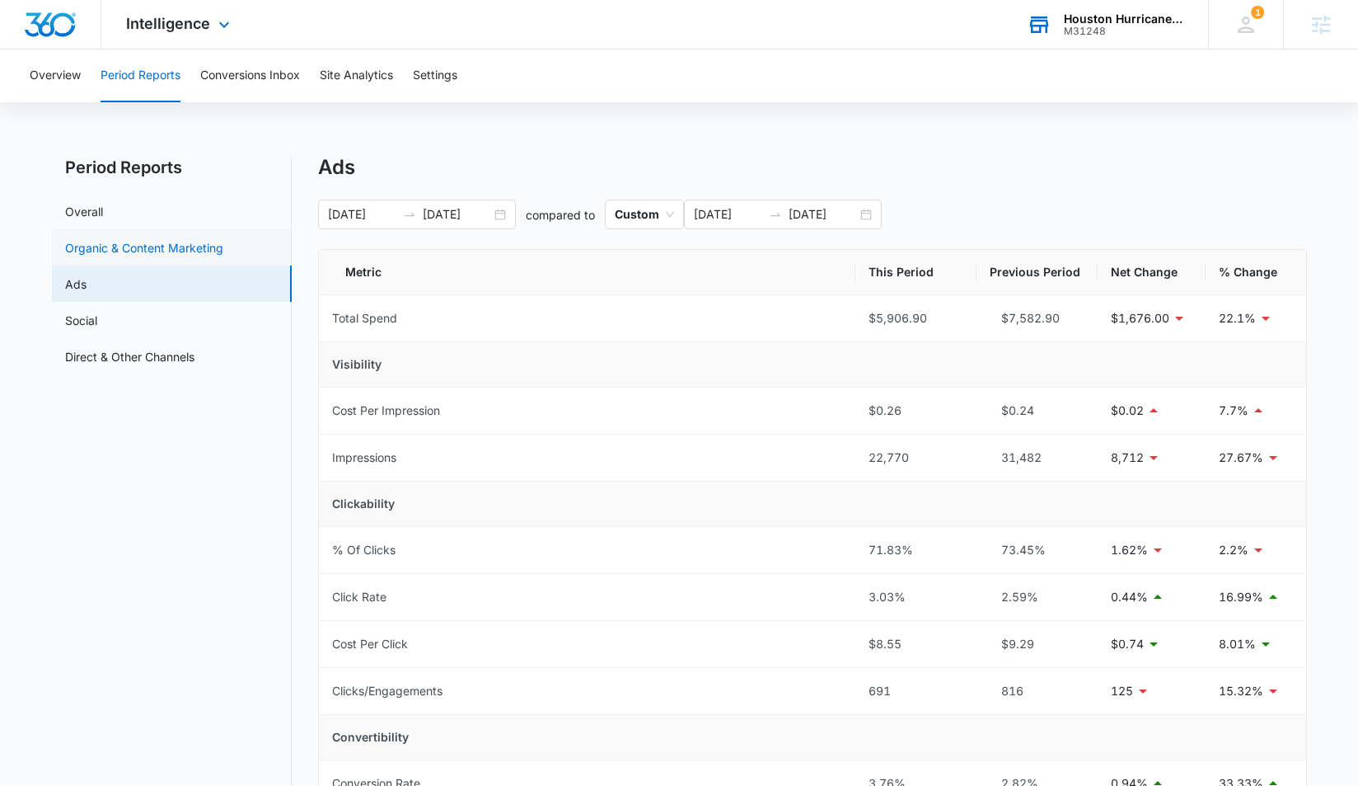
click at [148, 251] on link "Organic & Content Marketing" at bounding box center [144, 247] width 158 height 17
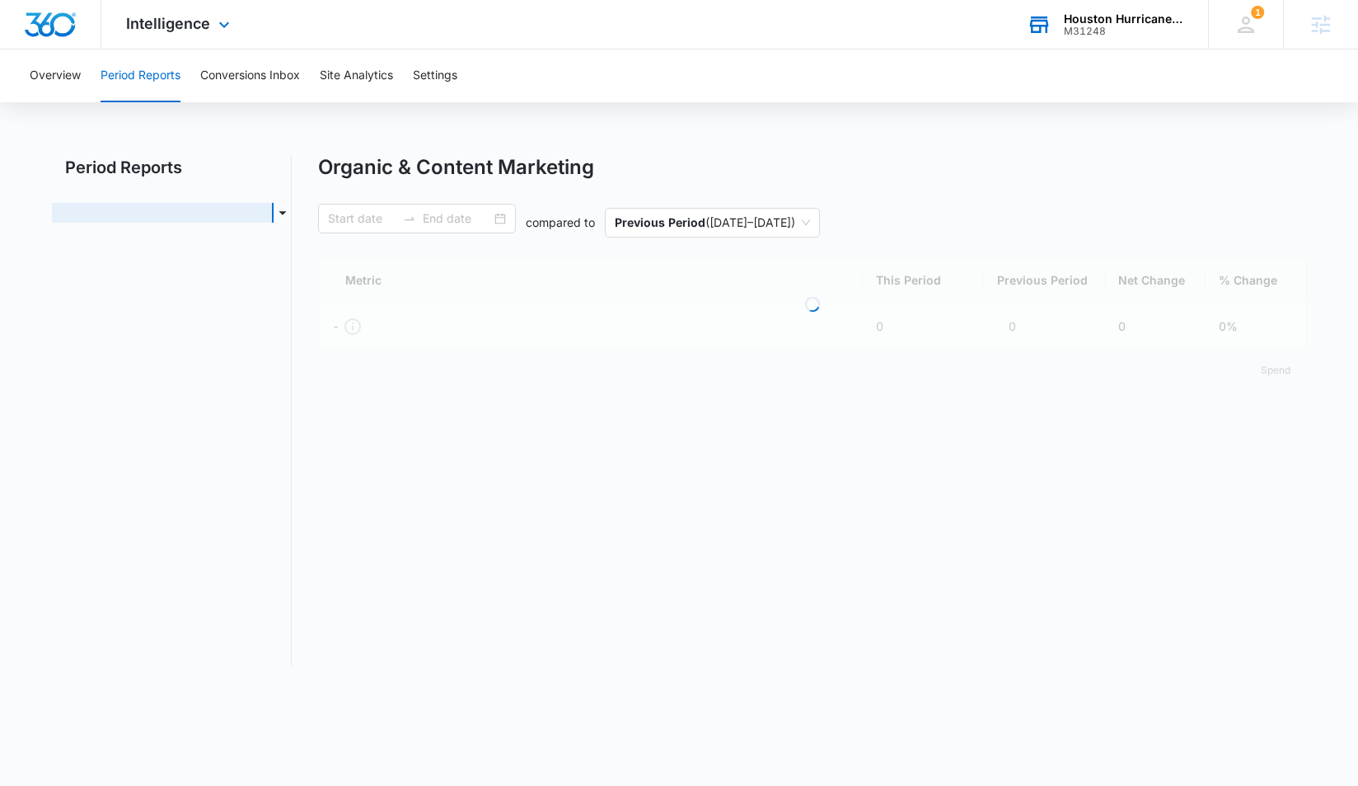
type input "09/08/2025"
type input "09/12/2025"
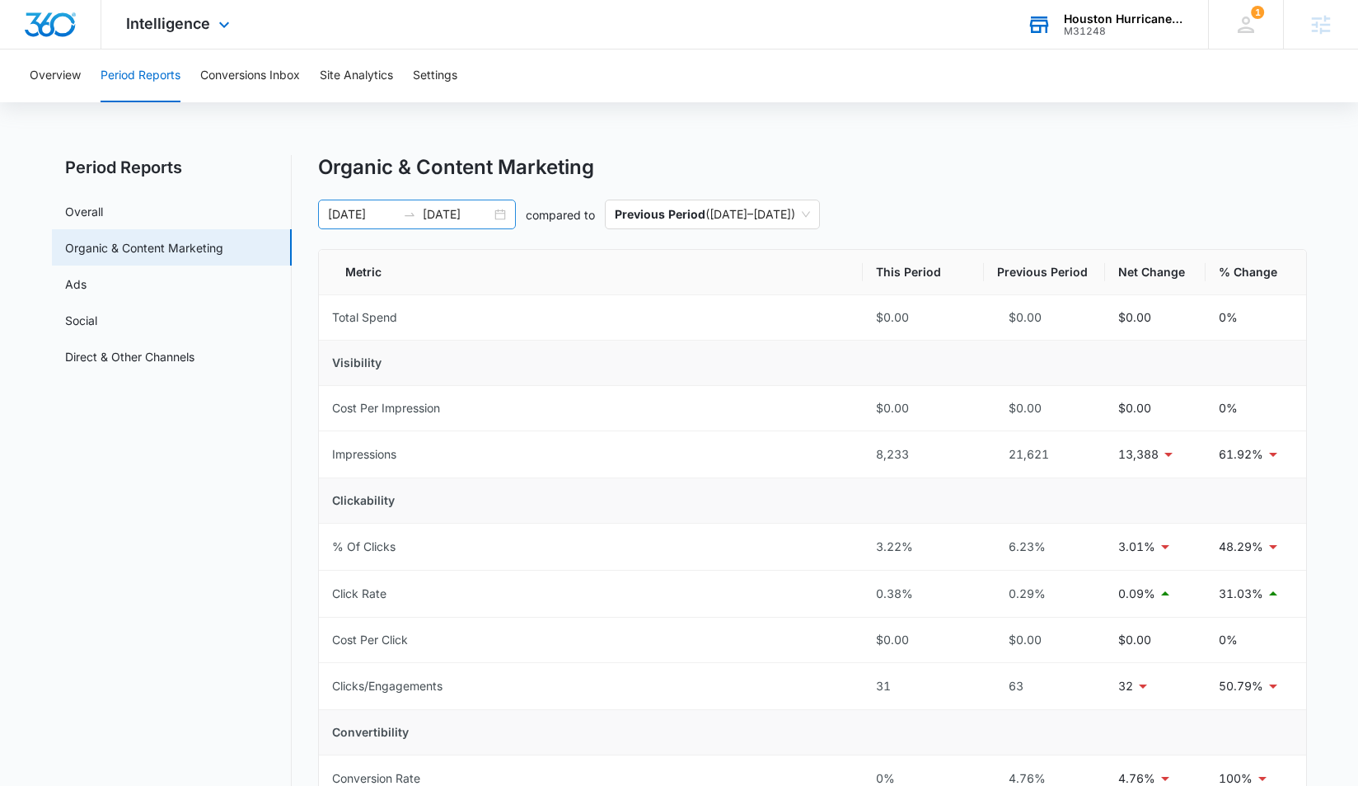
click at [358, 215] on input "09/08/2025" at bounding box center [362, 214] width 68 height 18
click at [453, 152] on div "Overview Period Reports Conversions Inbox Site Analytics Settings Period Report…" at bounding box center [679, 671] width 1358 height 1245
click at [690, 224] on span "Previous Period ( 09/03/2025 – 09/07/2025 )" at bounding box center [712, 214] width 195 height 28
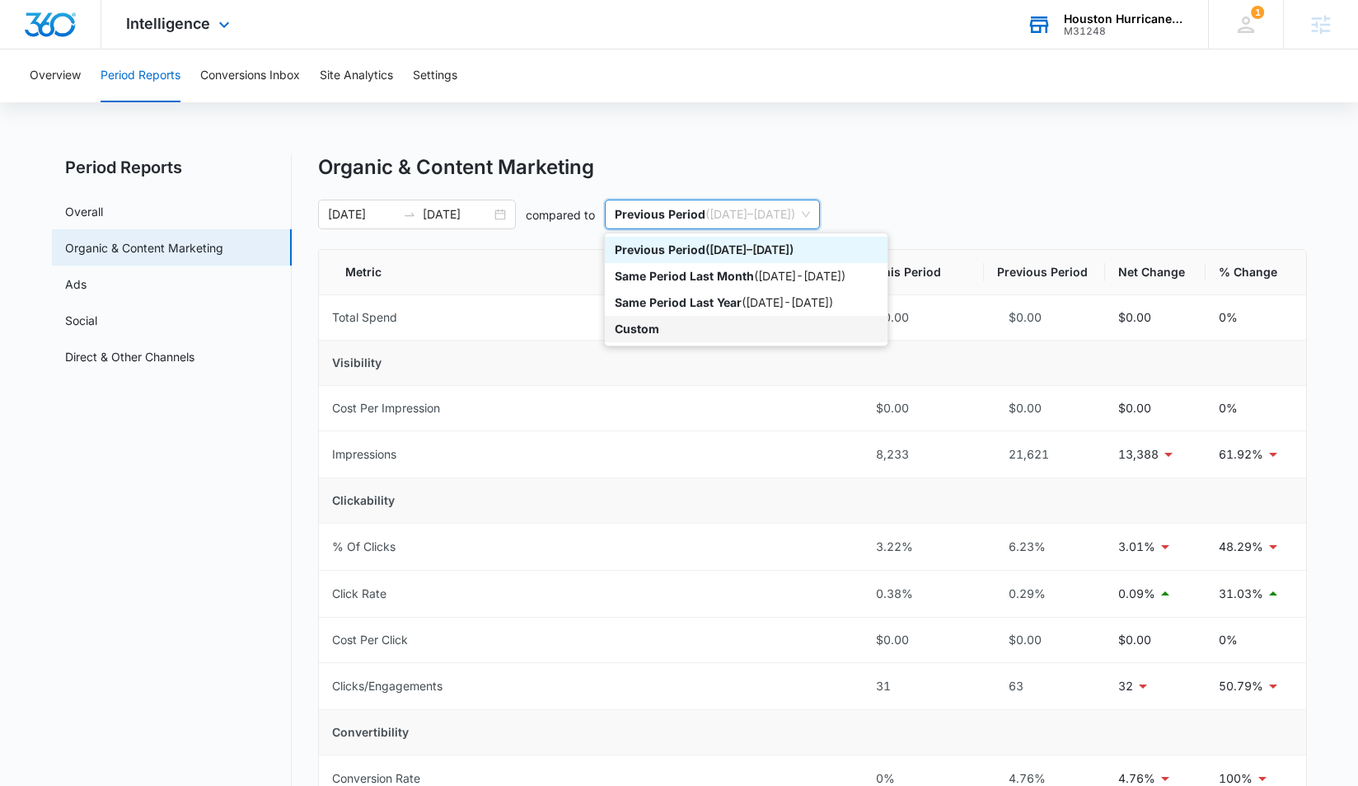
click at [676, 326] on div "Custom" at bounding box center [746, 329] width 263 height 18
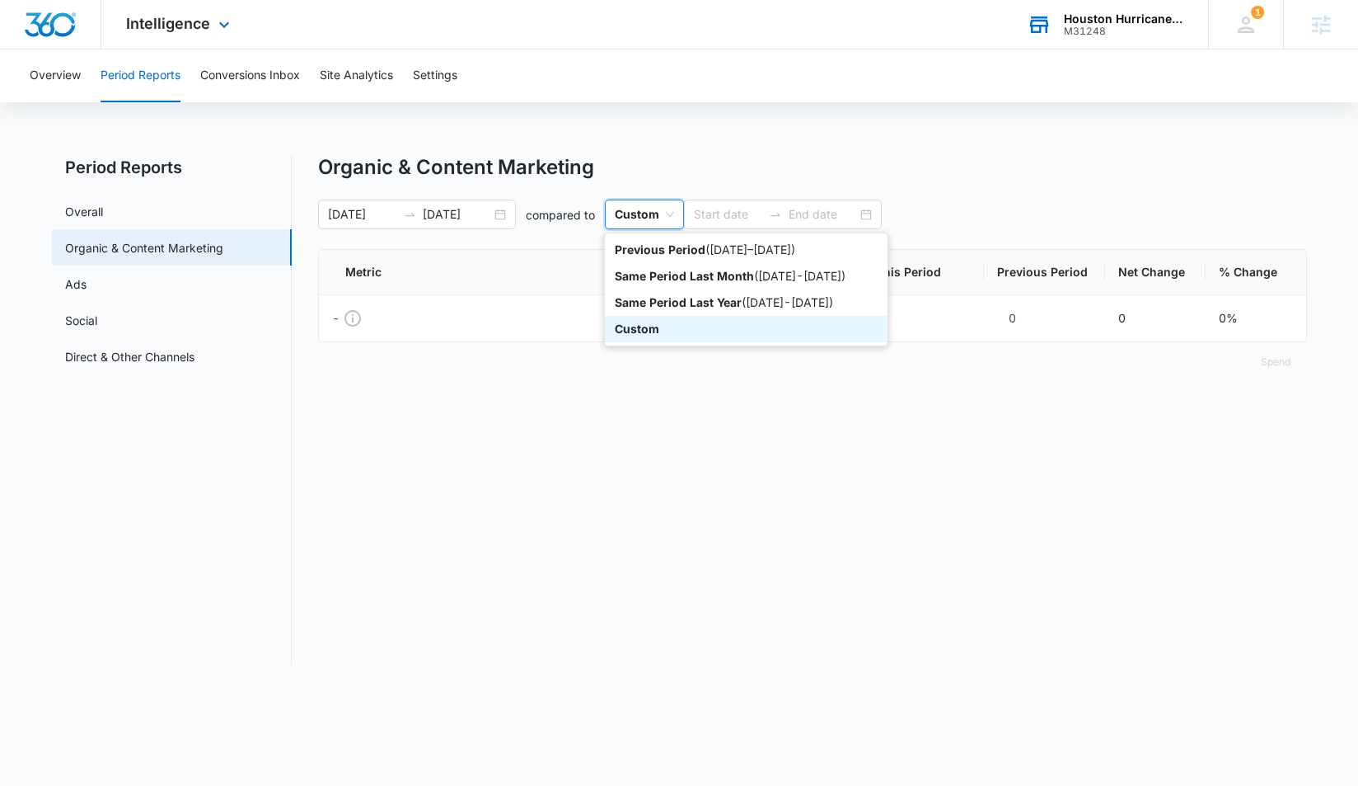
type input "09/08/2025"
type input "09/12/2025"
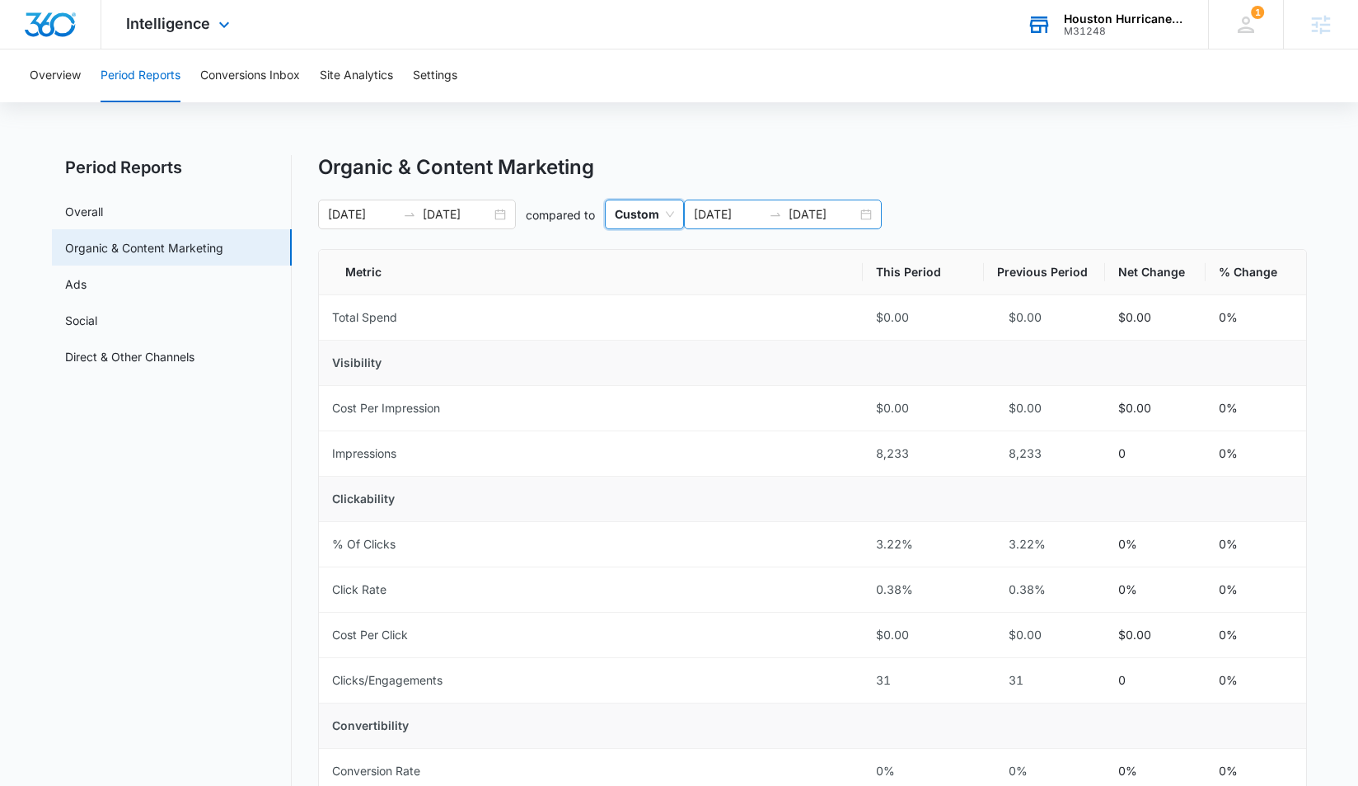
click at [716, 213] on input "09/08/2025" at bounding box center [728, 214] width 68 height 18
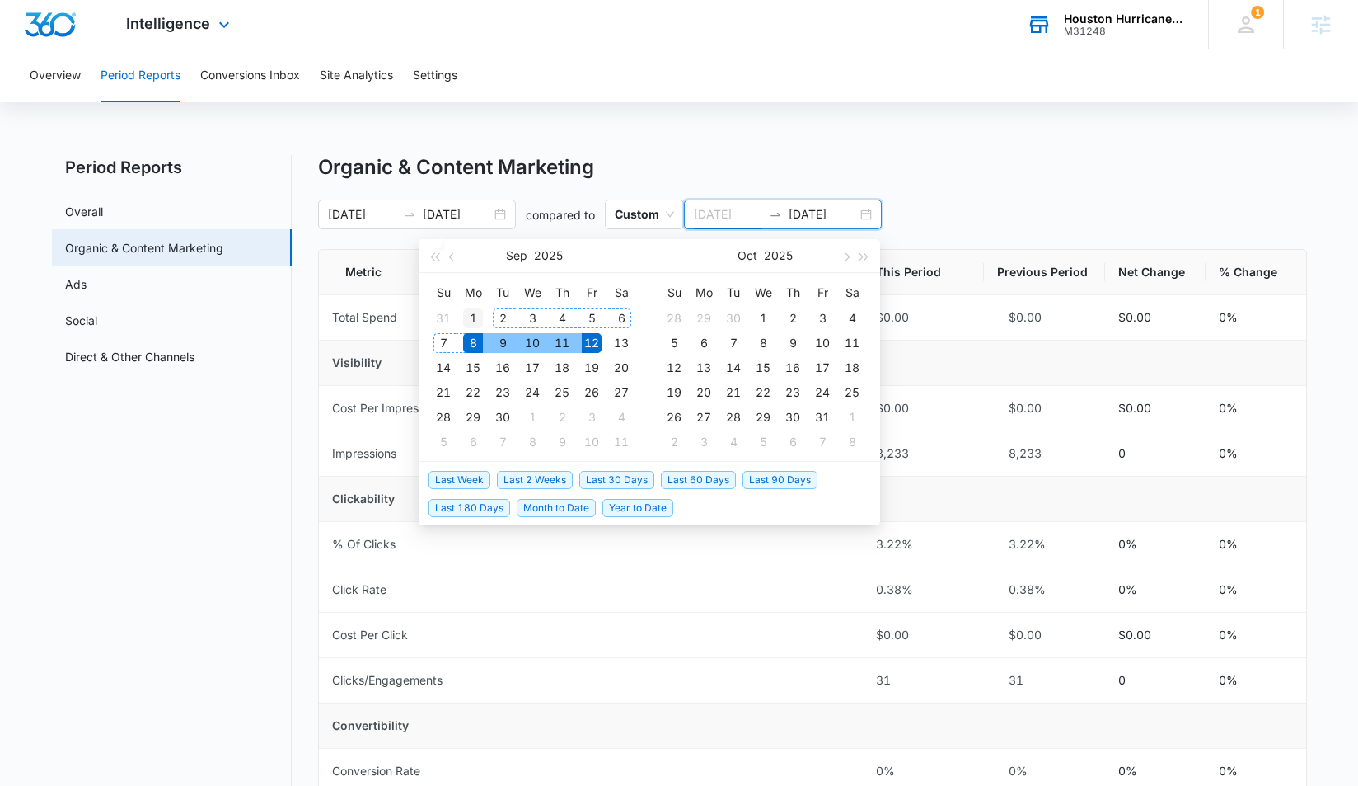
type input "09/01/2025"
click at [474, 317] on div "1" at bounding box center [473, 318] width 20 height 20
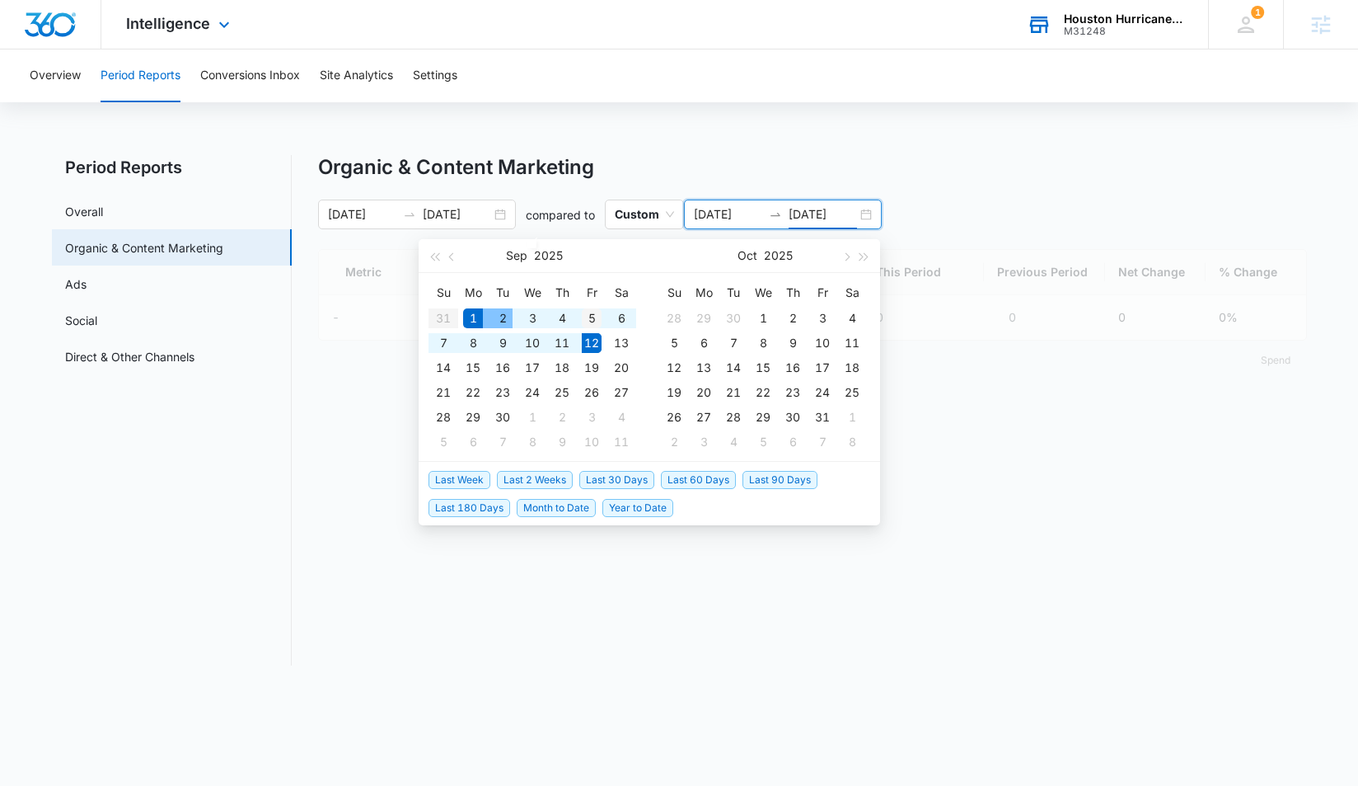
type input "09/05/2025"
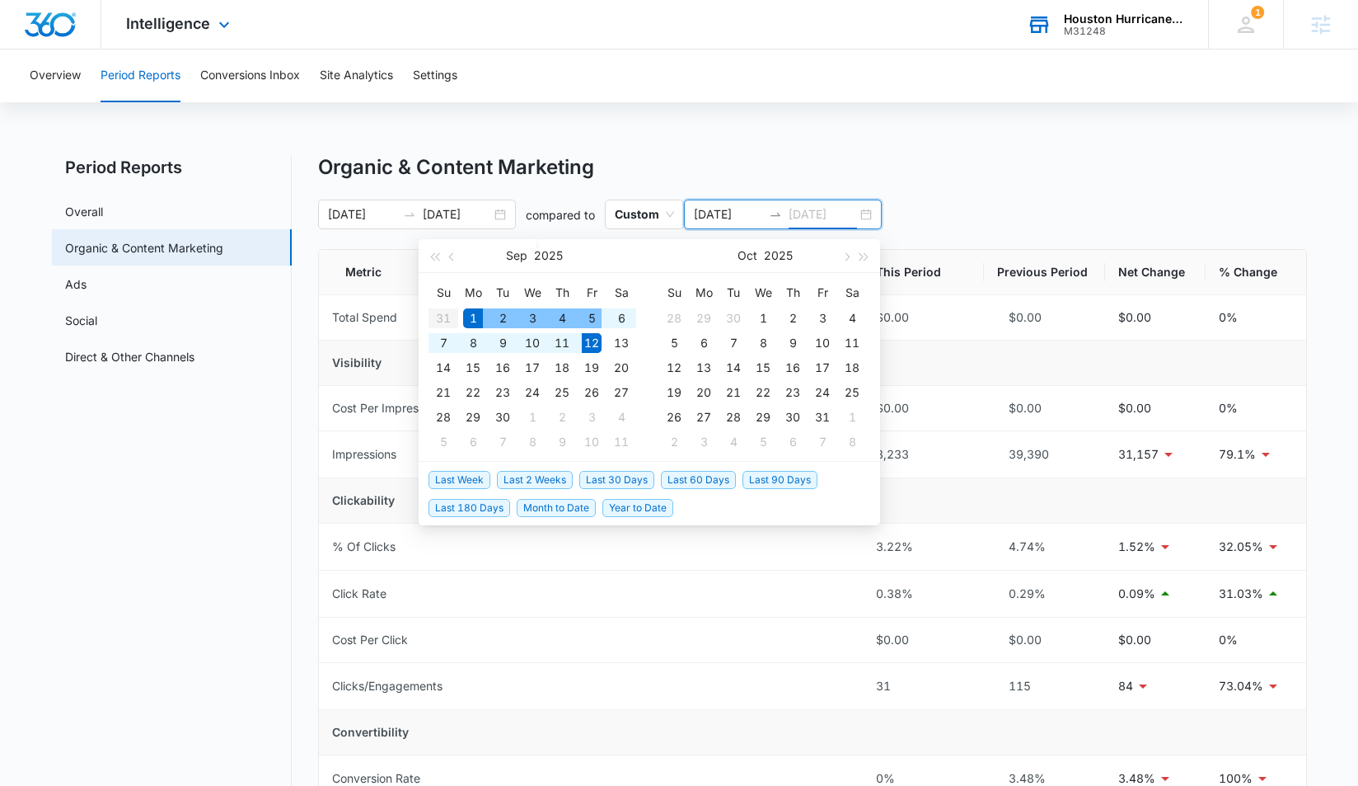
click at [589, 318] on div "5" at bounding box center [592, 318] width 20 height 20
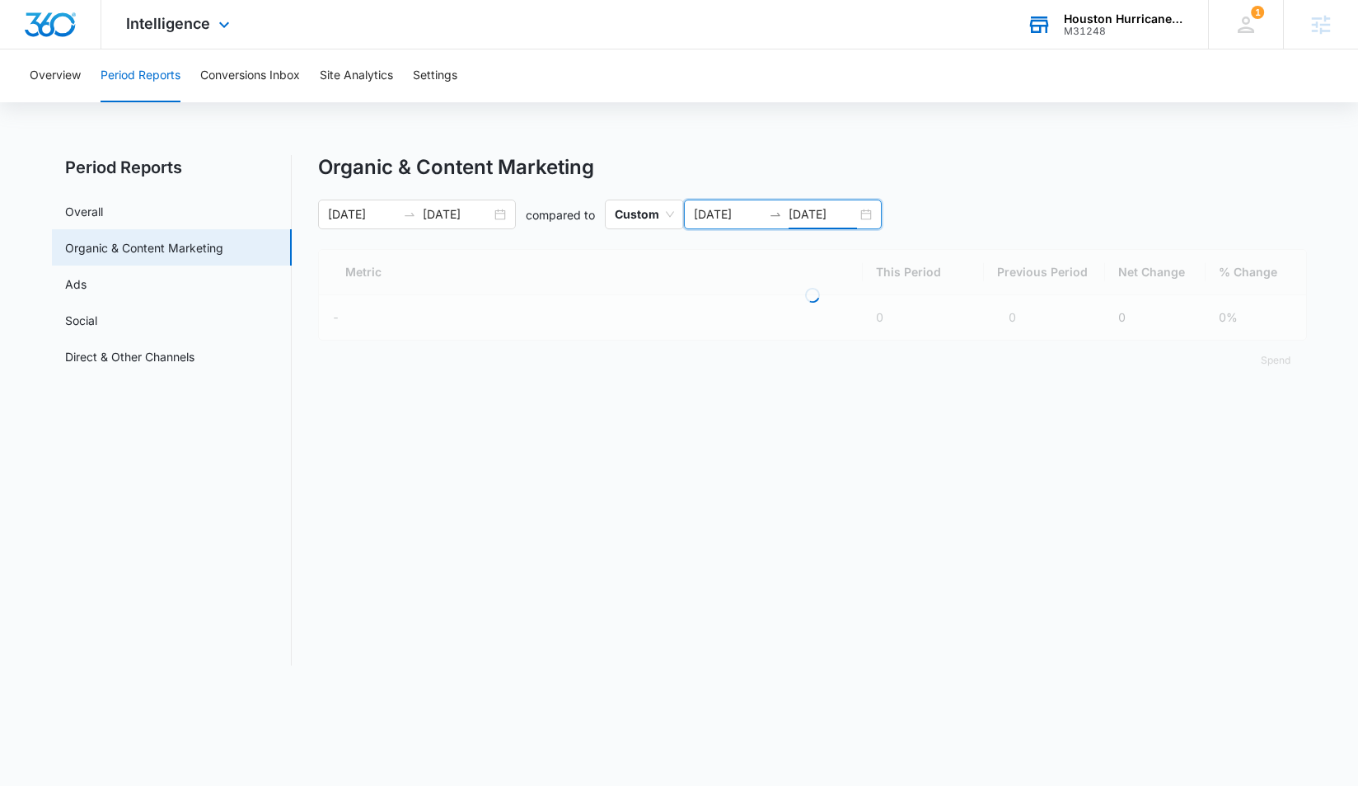
click at [669, 160] on div "Organic & Content Marketing" at bounding box center [812, 167] width 989 height 25
